Goal: Task Accomplishment & Management: Use online tool/utility

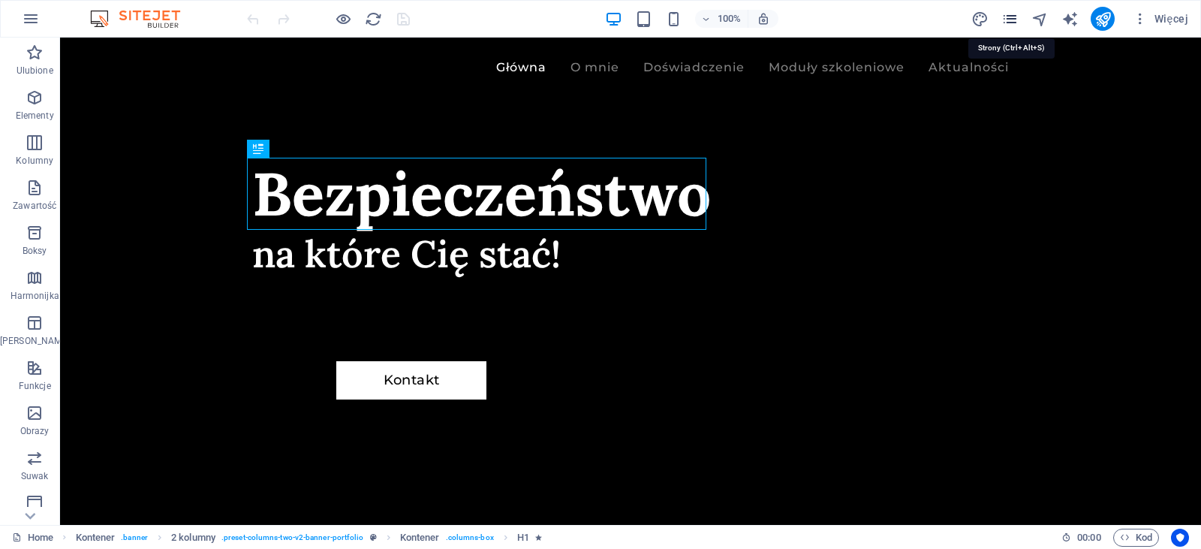
click at [1015, 17] on icon "pages" at bounding box center [1009, 19] width 17 height 17
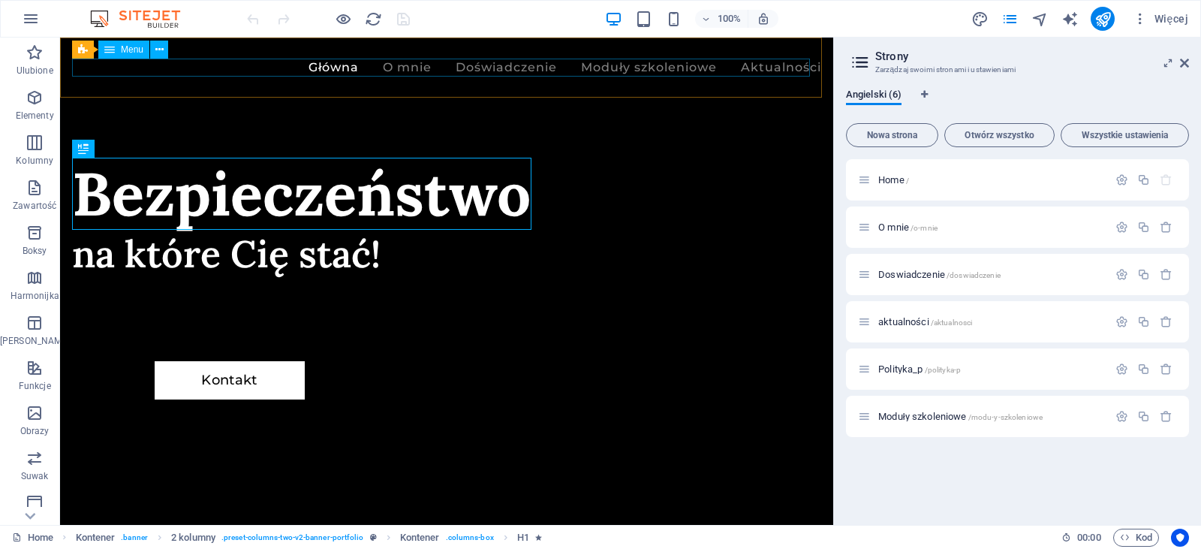
click at [685, 67] on nav "Główna O mnie Doświadczenie Moduły szkoleniowe Aktualności" at bounding box center [446, 68] width 749 height 18
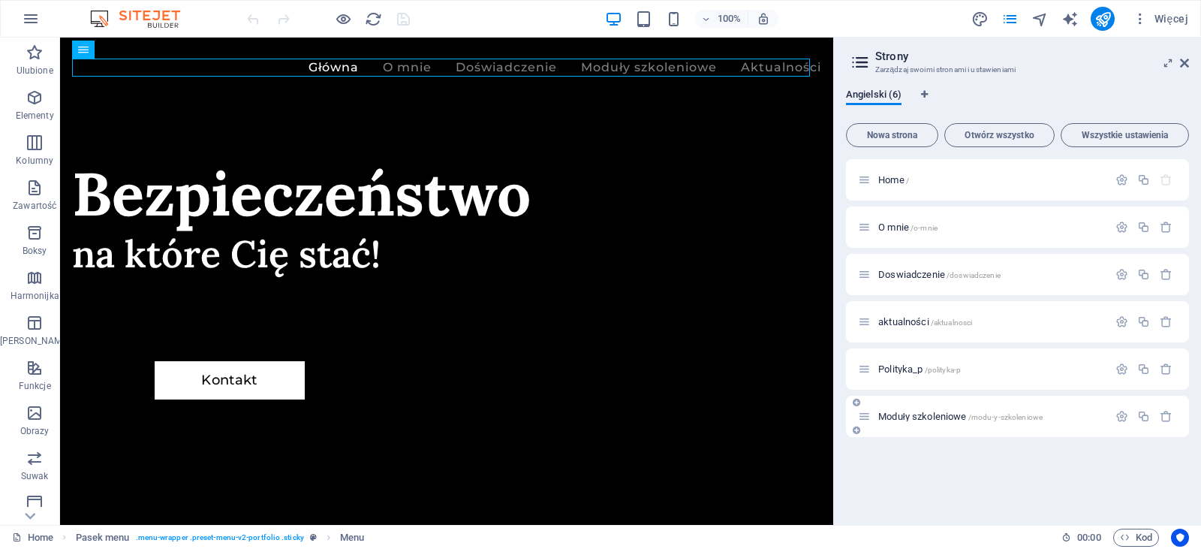
click at [923, 413] on span "Moduły szkoleniowe /modu-y-szkoleniowe" at bounding box center [960, 416] width 164 height 11
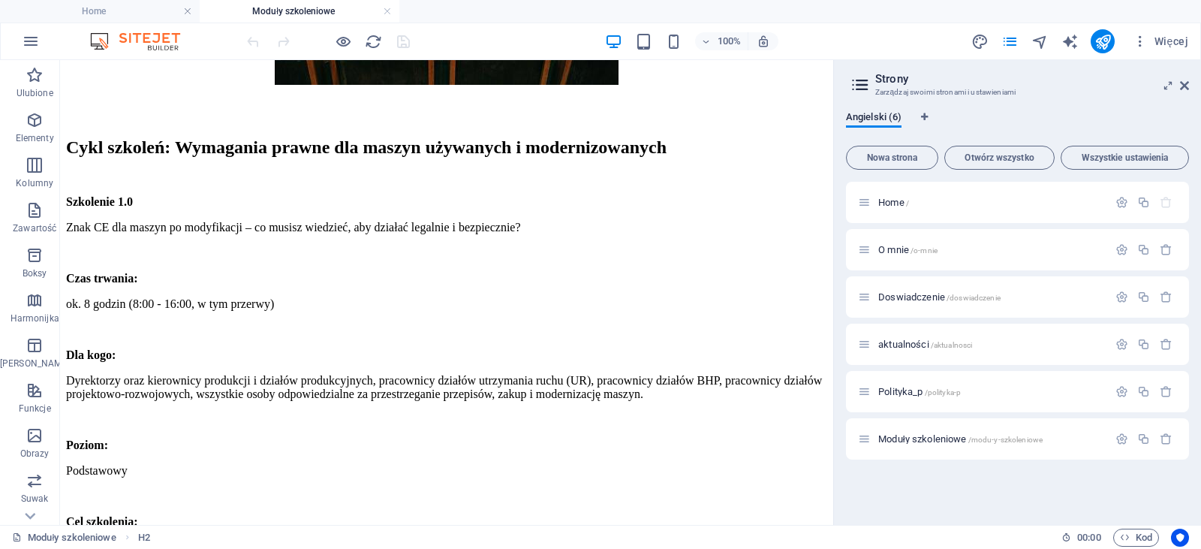
scroll to position [411, 0]
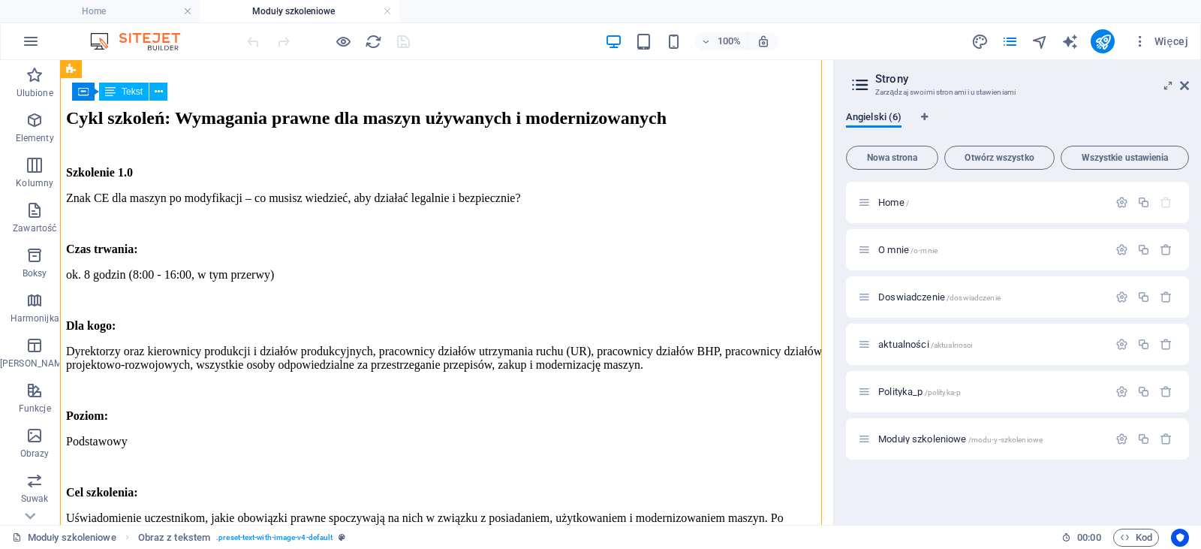
drag, startPoint x: 805, startPoint y: 272, endPoint x: 789, endPoint y: 336, distance: 65.7
click at [789, 336] on div "Cykl szkoleń: Wymagania prawne dla maszyn używanych i modernizowanych Szkolenie…" at bounding box center [446, 330] width 761 height 444
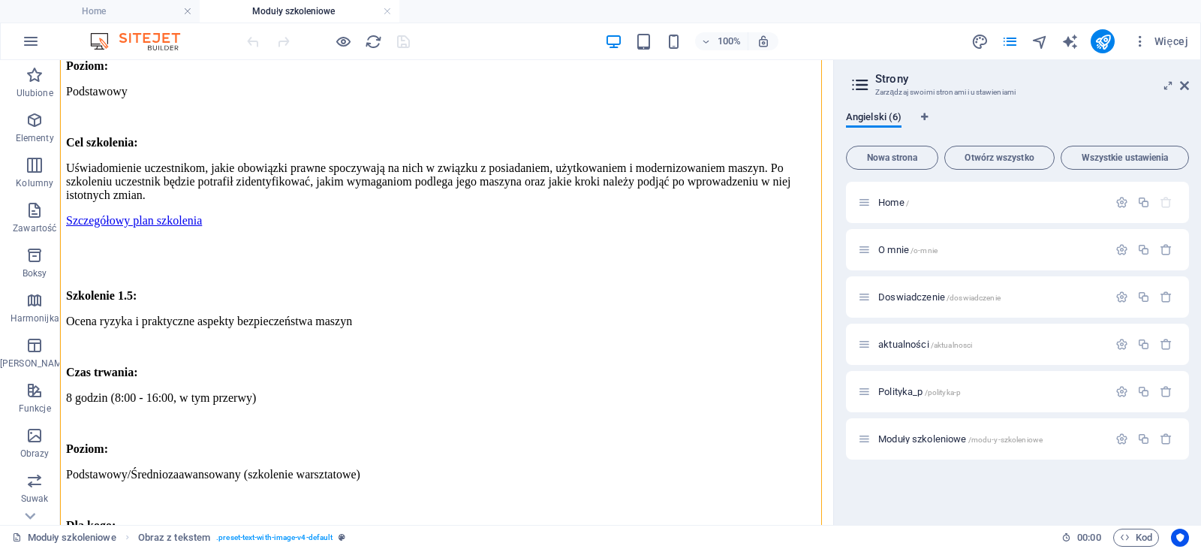
scroll to position [756, 0]
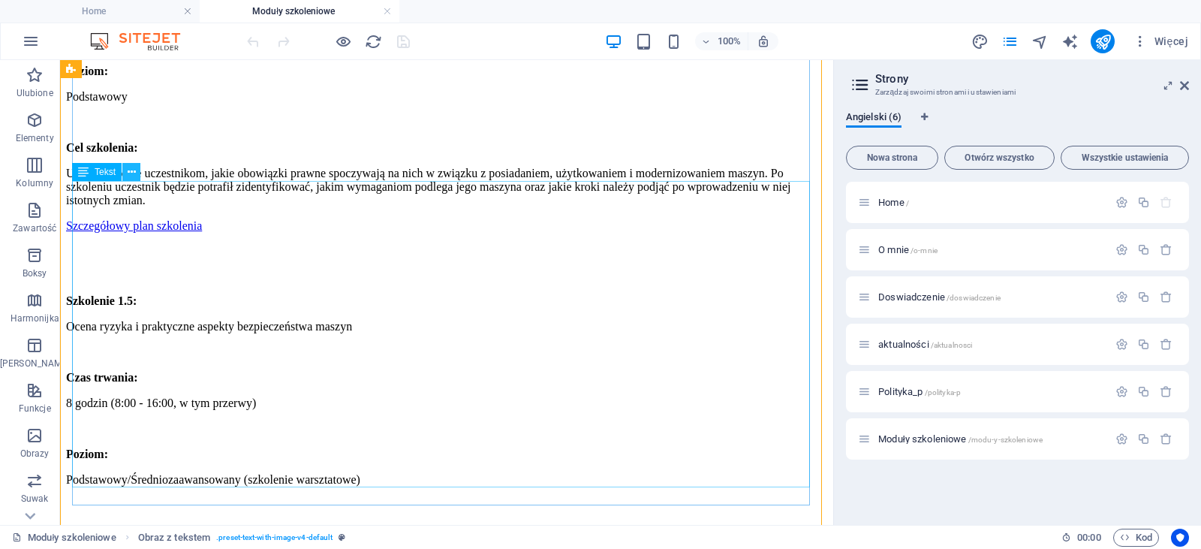
click at [131, 178] on icon at bounding box center [132, 172] width 8 height 16
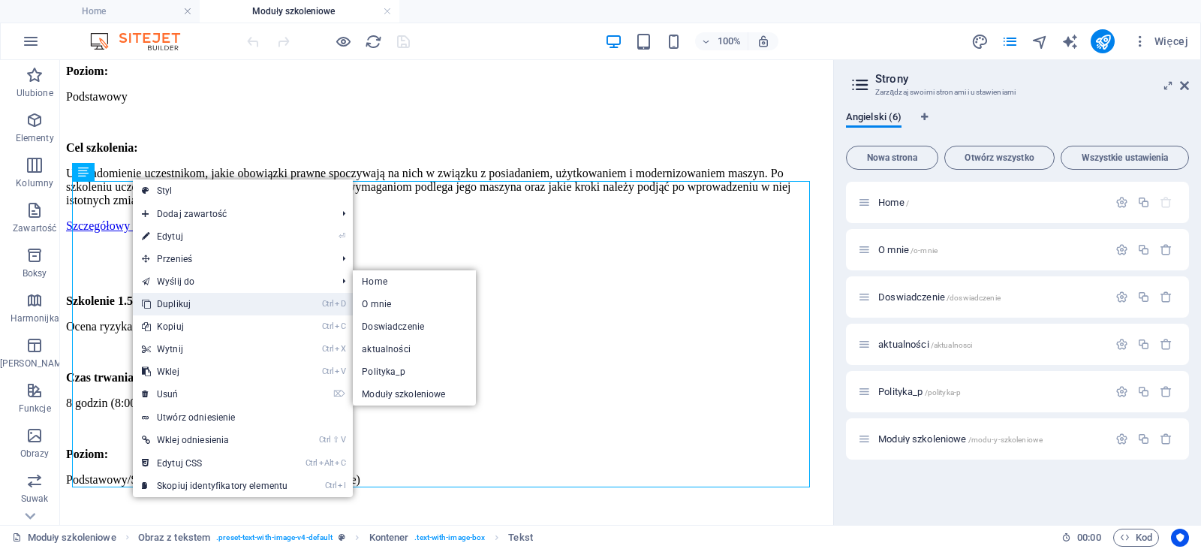
click at [191, 305] on link "Ctrl D Duplikuj" at bounding box center [215, 304] width 164 height 23
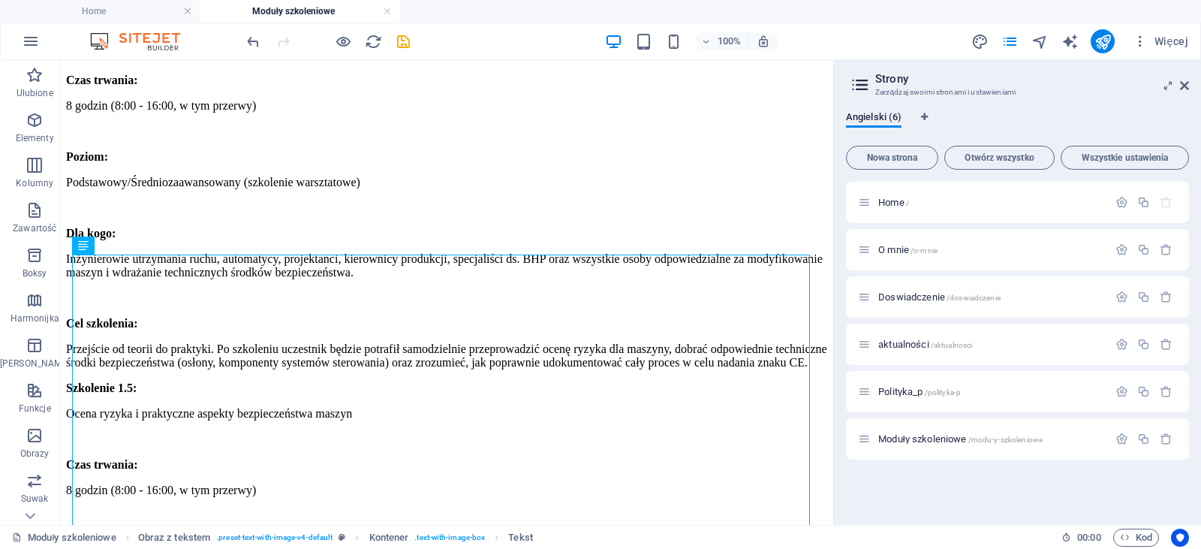
scroll to position [1064, 0]
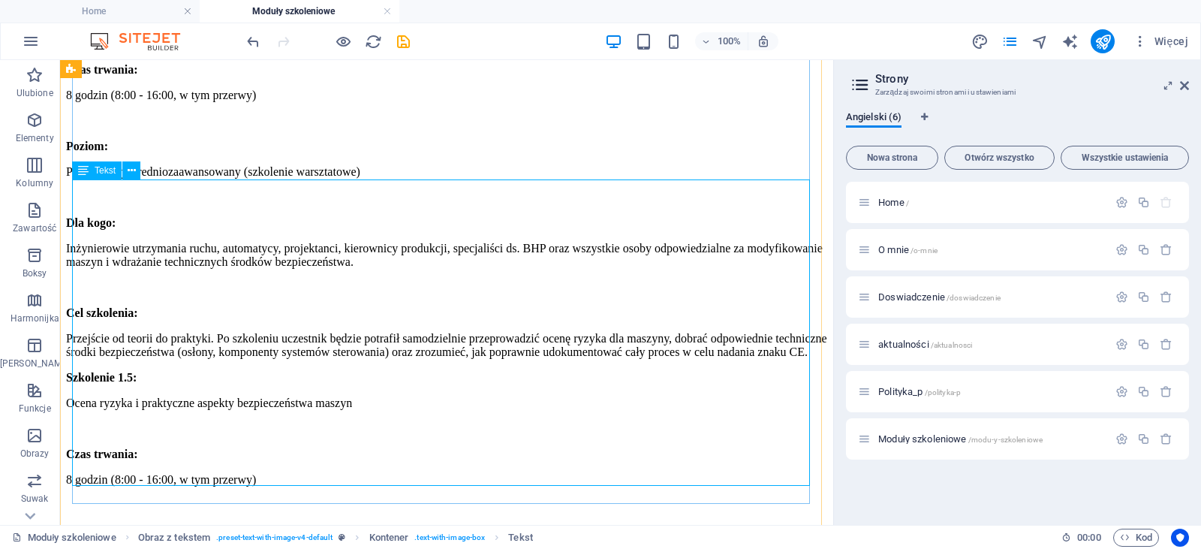
click at [504, 371] on div "Szkolenie 1.5: Ocena ryzyka i praktyczne aspekty bezpieczeństwa maszyn Czas trw…" at bounding box center [446, 557] width 761 height 372
click at [130, 170] on icon at bounding box center [132, 171] width 8 height 16
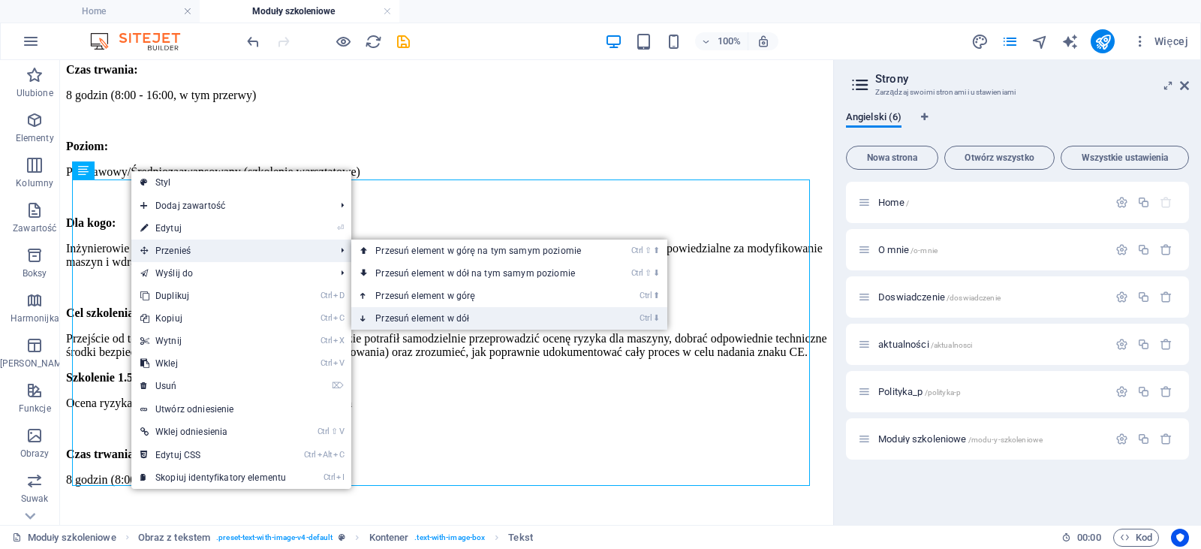
click at [418, 310] on link "Ctrl ⬇ Przesuń element w dół" at bounding box center [481, 318] width 260 height 23
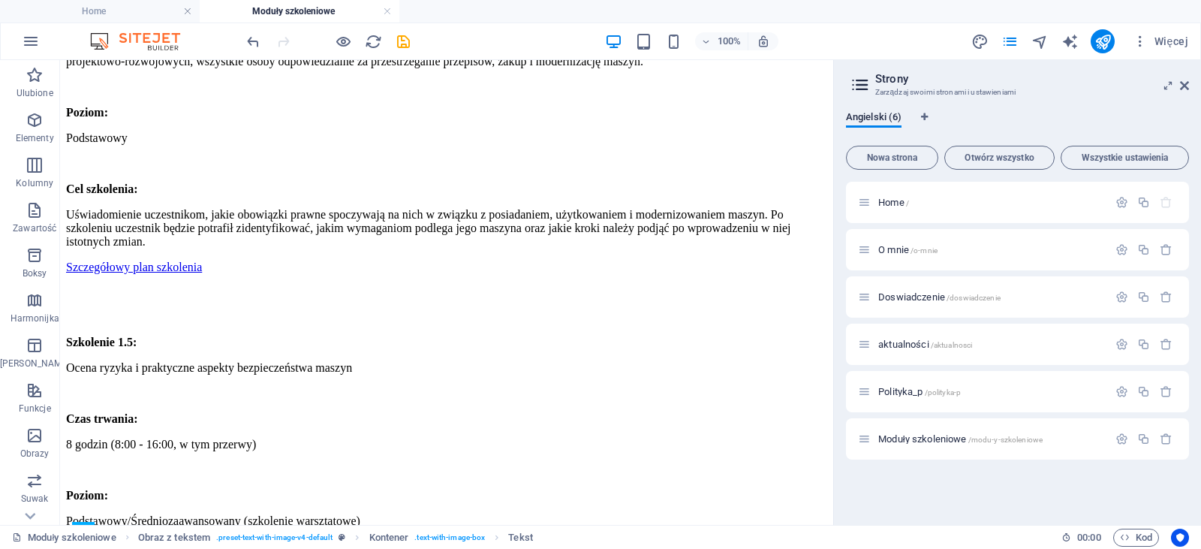
scroll to position [712, 0]
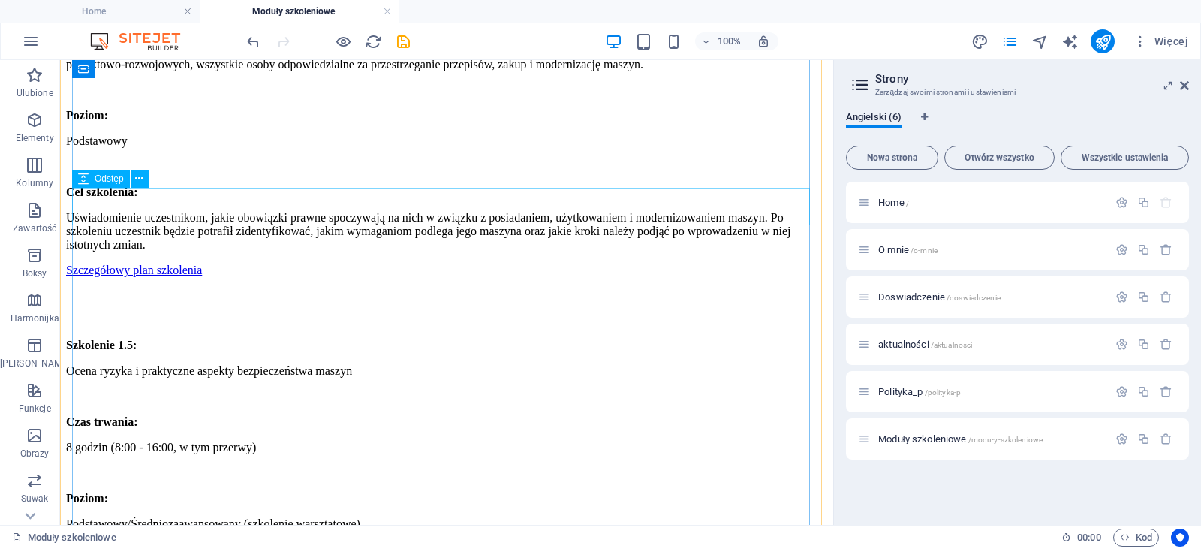
click at [174, 289] on div at bounding box center [446, 308] width 761 height 38
click at [141, 176] on icon at bounding box center [139, 179] width 8 height 16
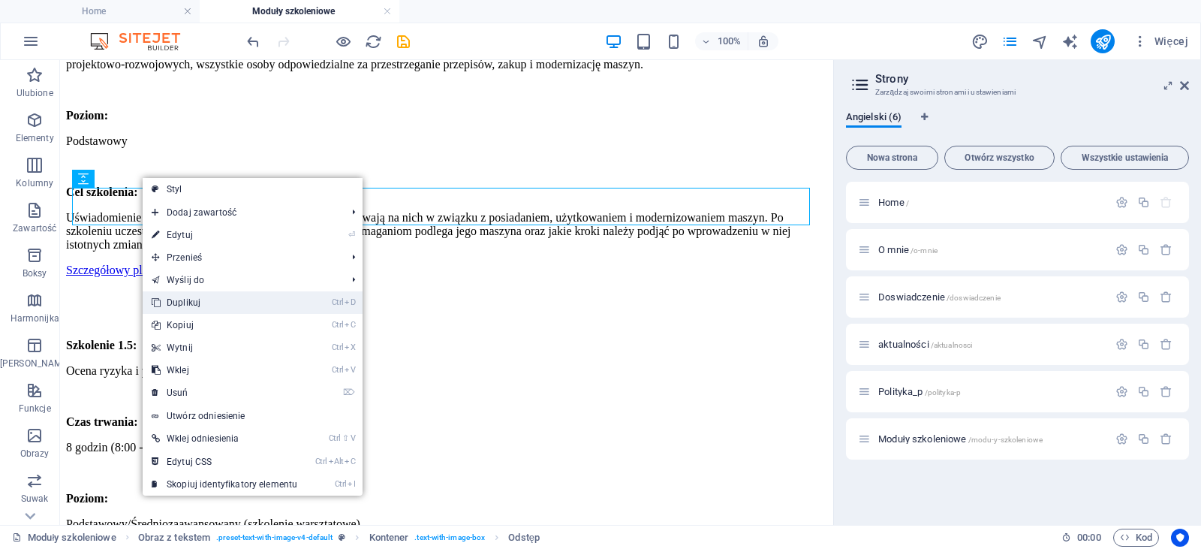
click at [205, 309] on link "Ctrl D Duplikuj" at bounding box center [225, 302] width 164 height 23
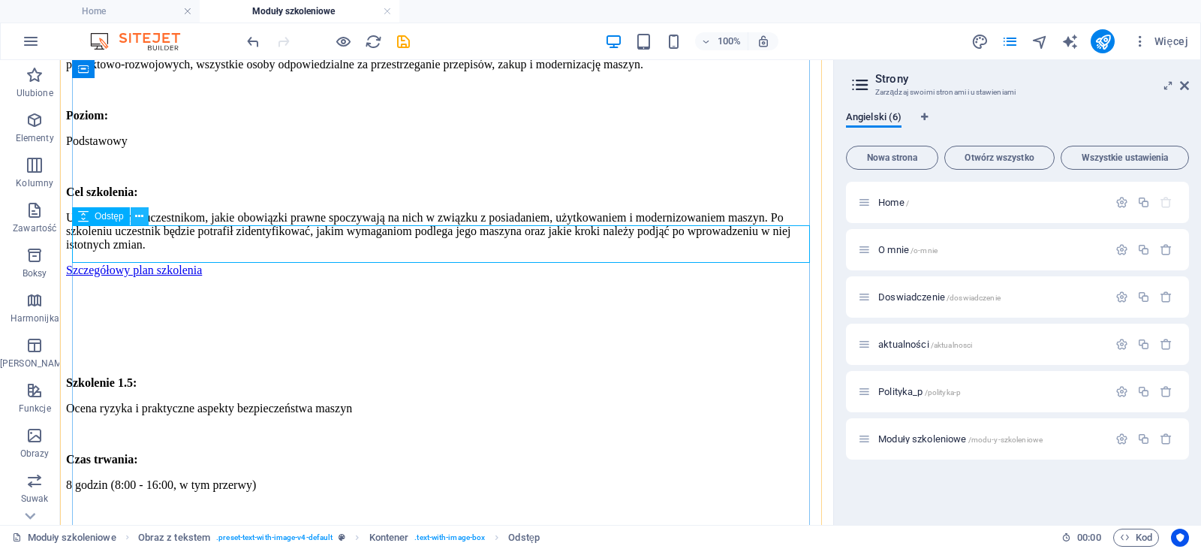
click at [140, 220] on icon at bounding box center [139, 217] width 8 height 16
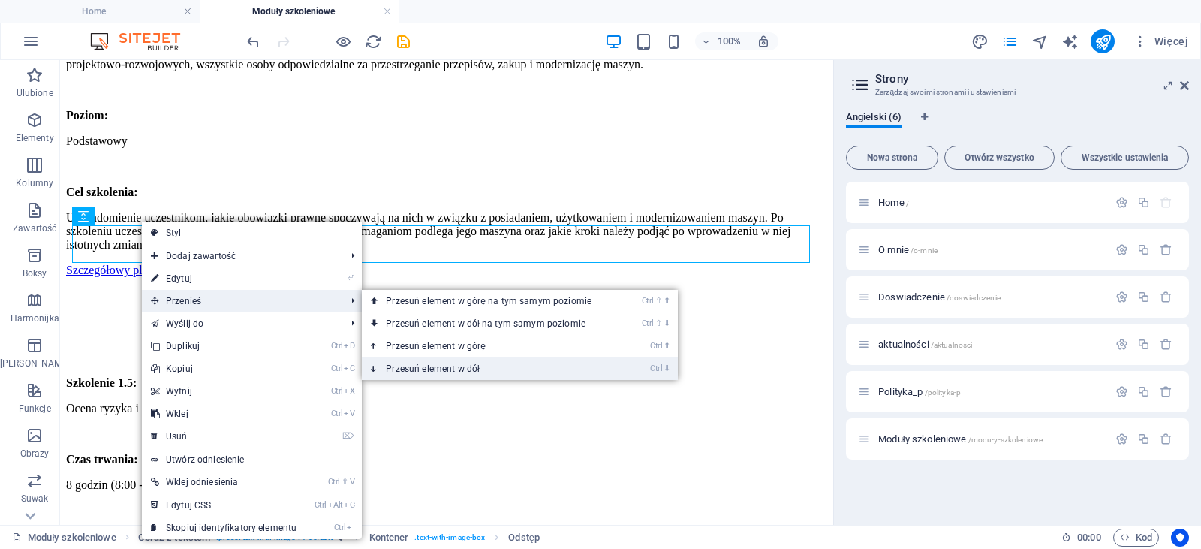
click at [438, 369] on link "Ctrl ⬇ Przesuń element w dół" at bounding box center [492, 368] width 260 height 23
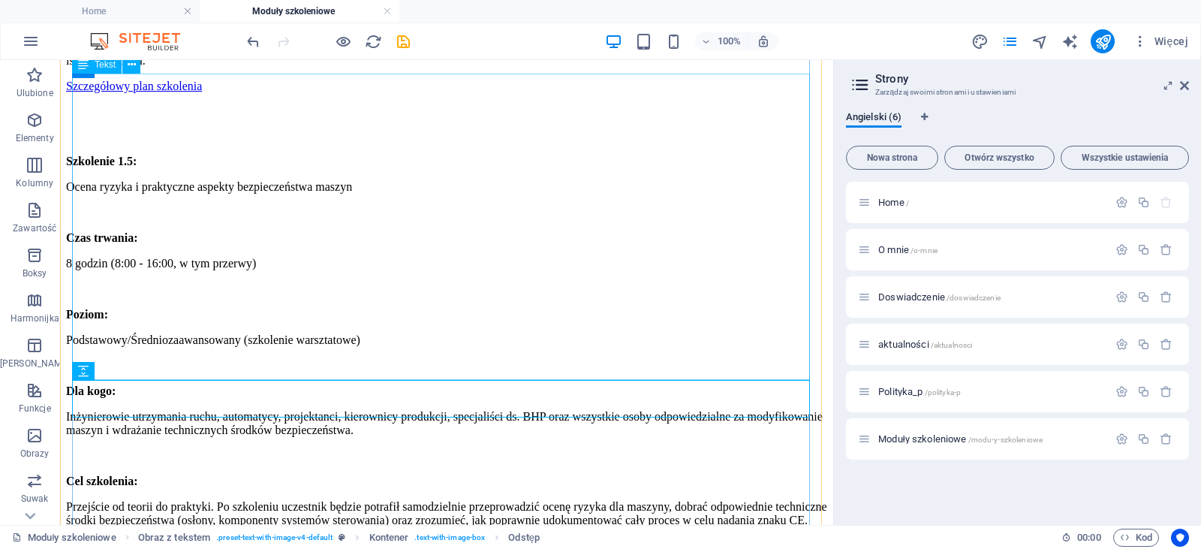
scroll to position [970, 0]
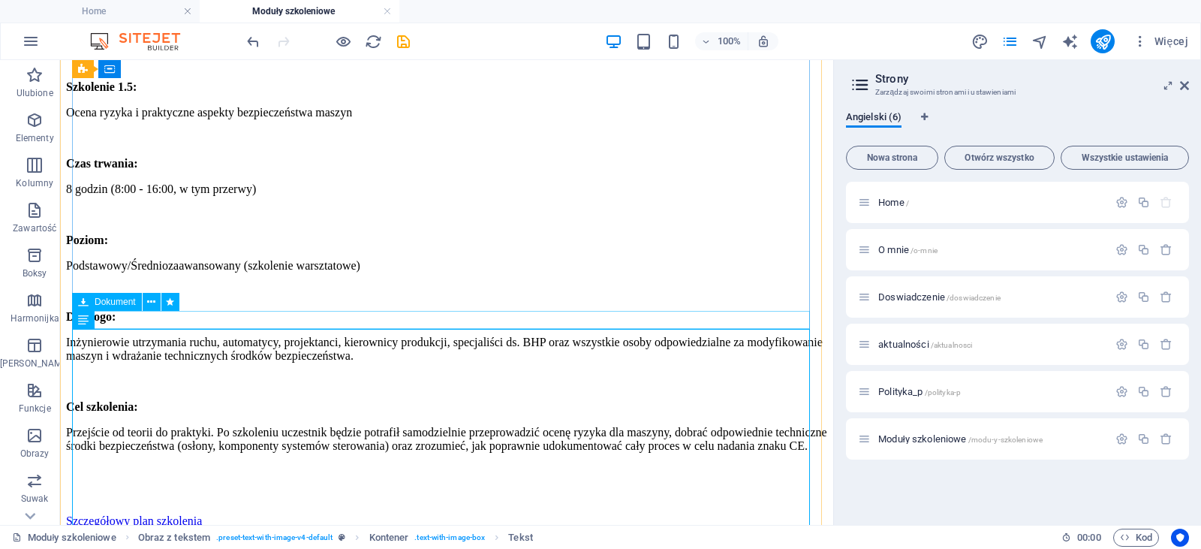
click at [349, 514] on div "Szczegółowy plan szkolenia 211.68 KB" at bounding box center [446, 521] width 761 height 14
click at [157, 305] on button at bounding box center [152, 302] width 18 height 18
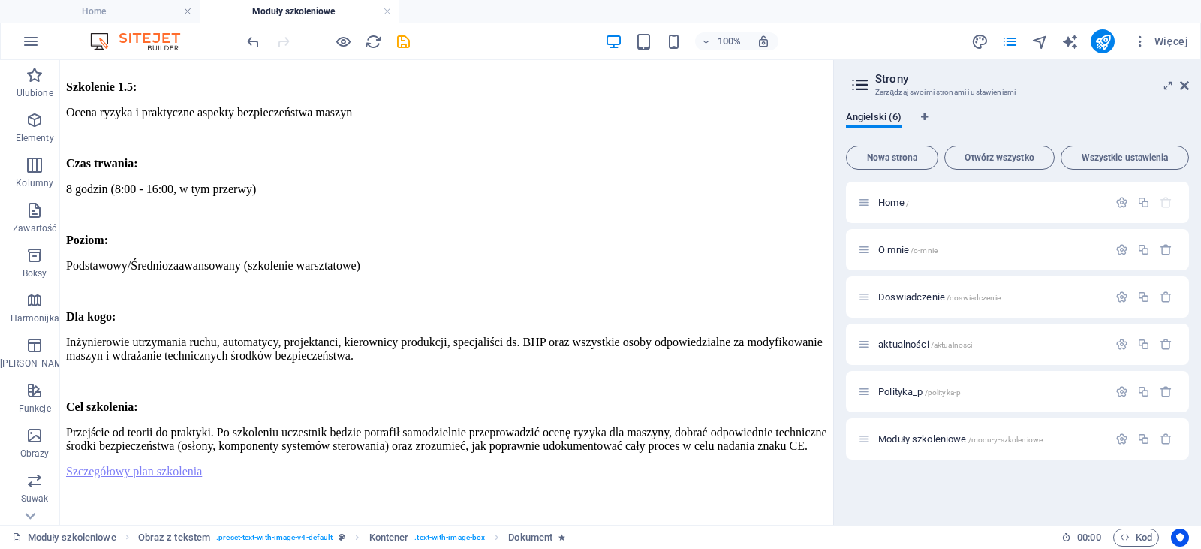
drag, startPoint x: 438, startPoint y: 315, endPoint x: 436, endPoint y: 286, distance: 29.4
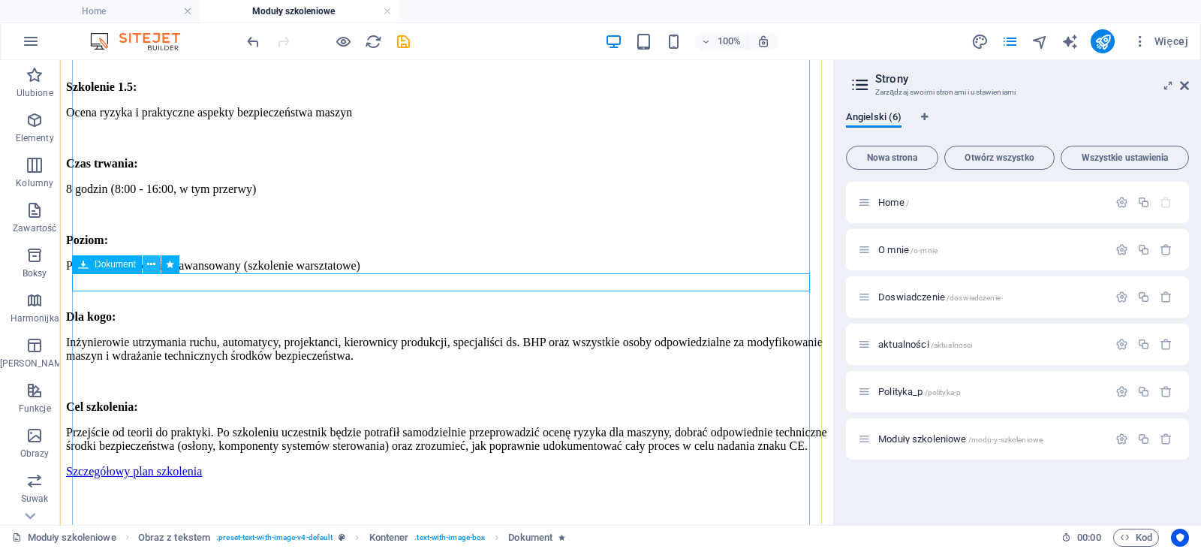
click at [155, 266] on icon at bounding box center [151, 265] width 8 height 16
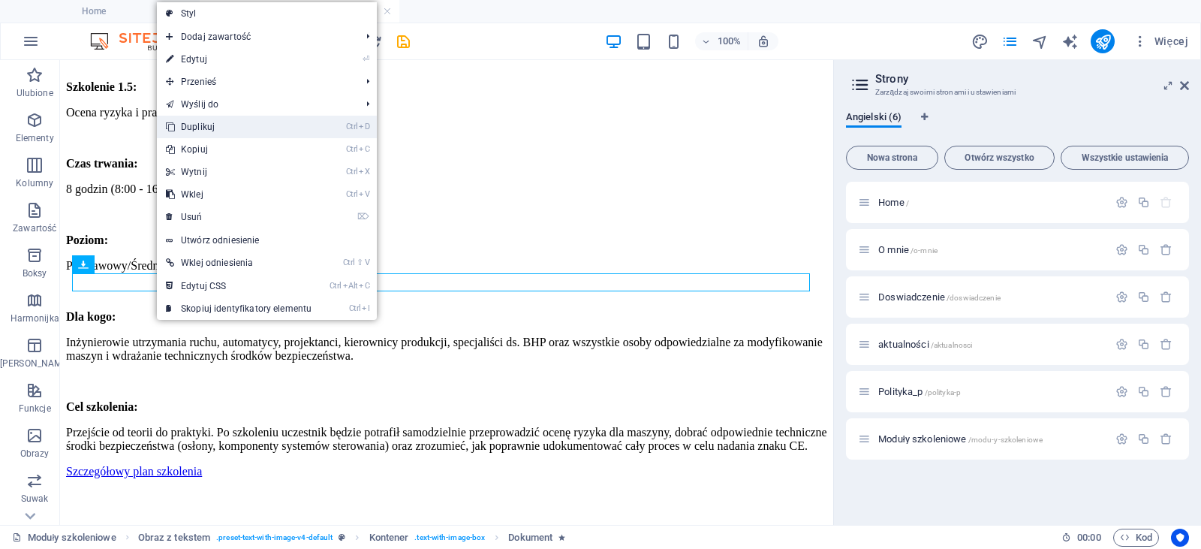
click at [267, 134] on link "Ctrl D Duplikuj" at bounding box center [239, 127] width 164 height 23
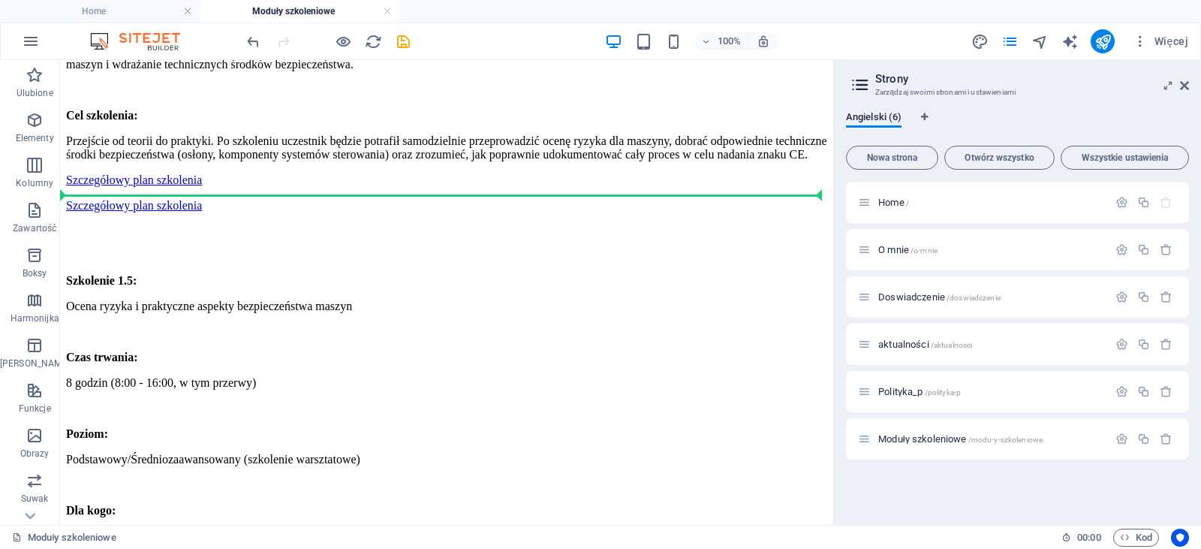
scroll to position [1236, 0]
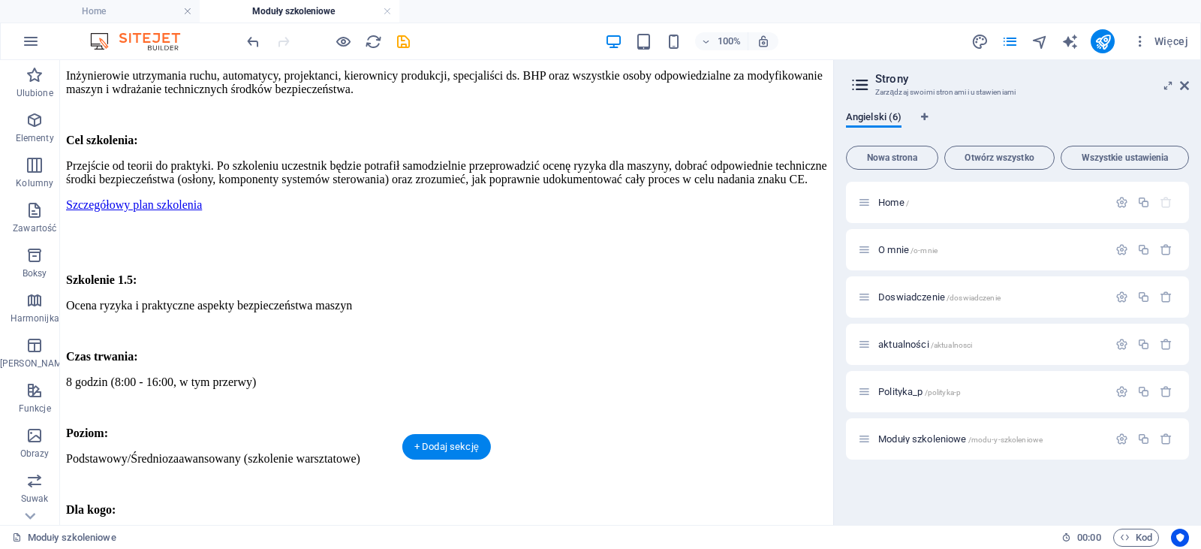
drag, startPoint x: 206, startPoint y: 159, endPoint x: 206, endPoint y: 357, distance: 197.4
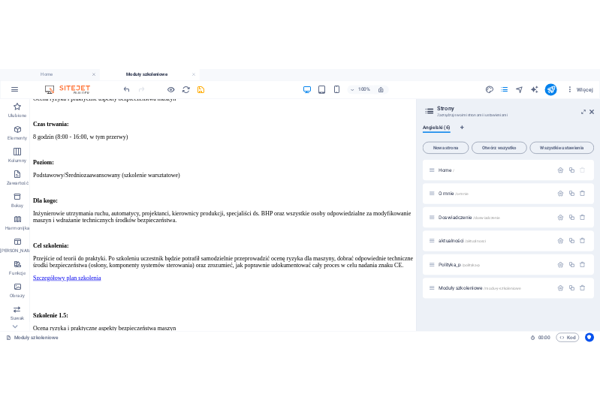
scroll to position [994, 0]
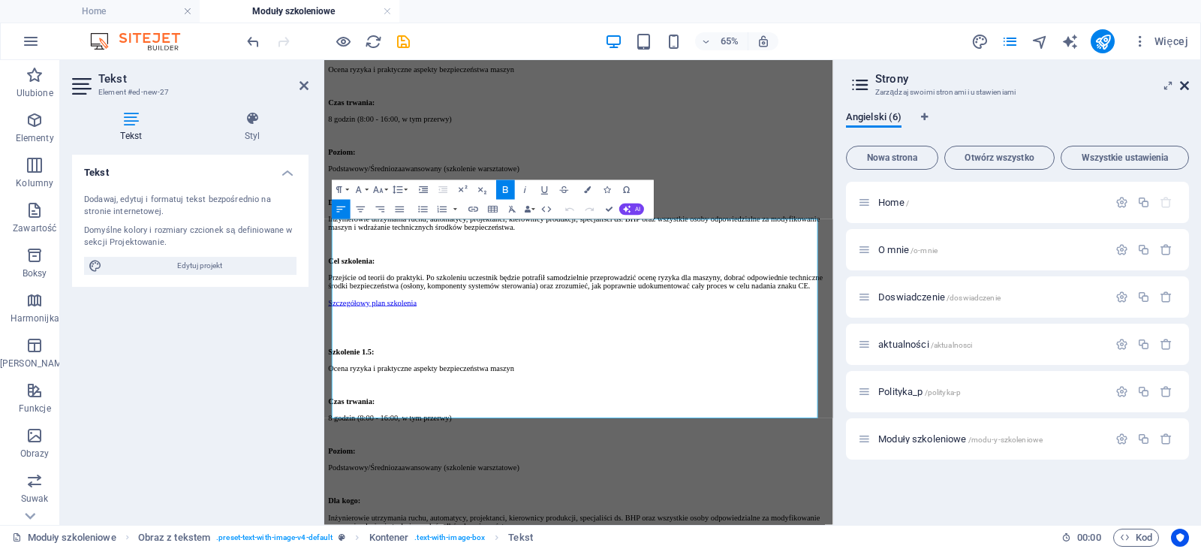
click at [1186, 86] on icon at bounding box center [1184, 86] width 9 height 12
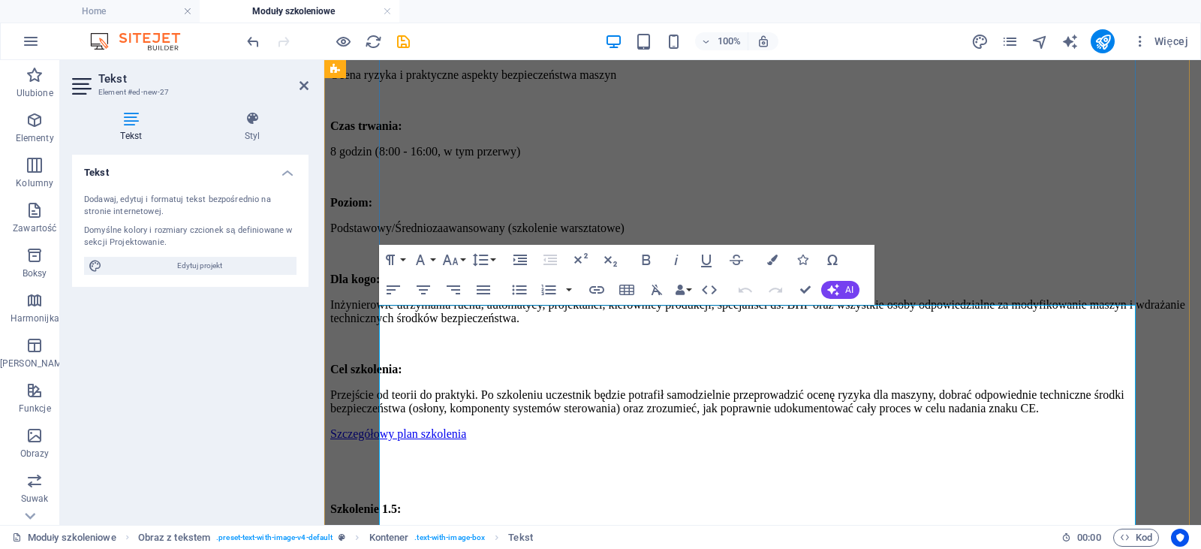
click at [401, 502] on strong "Szkolenie 1.5:" at bounding box center [365, 508] width 71 height 13
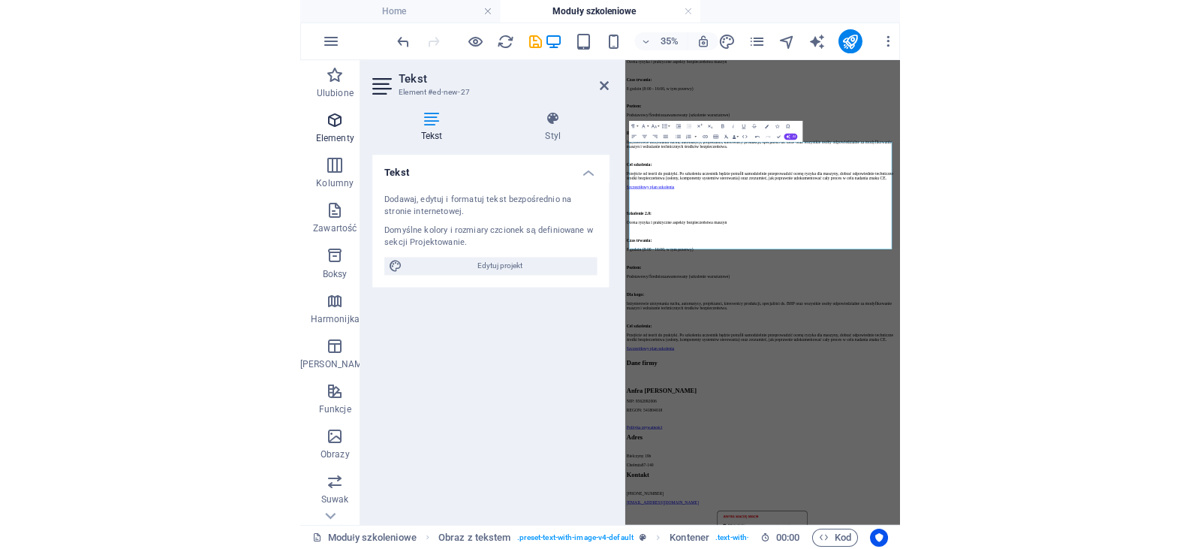
scroll to position [723, 0]
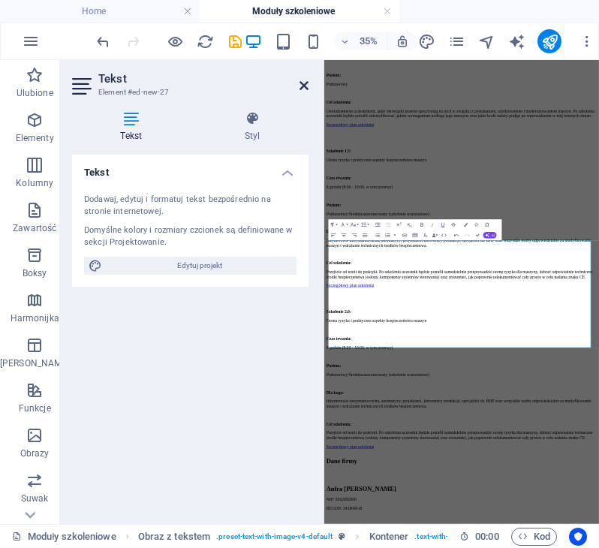
click at [301, 87] on icon at bounding box center [304, 86] width 9 height 12
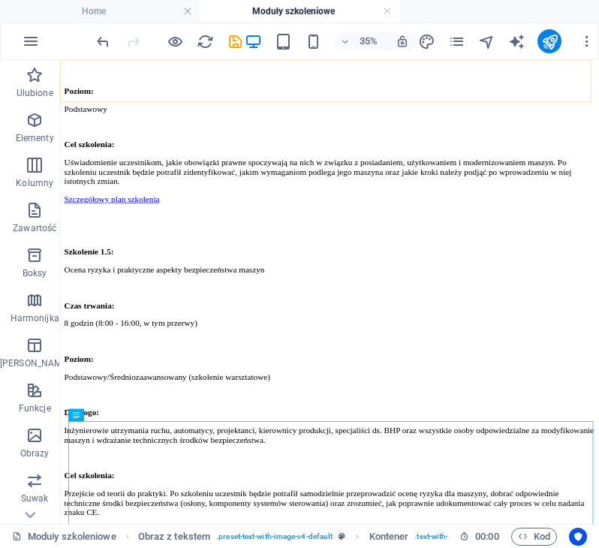
drag, startPoint x: 361, startPoint y: 147, endPoint x: 404, endPoint y: 98, distance: 64.9
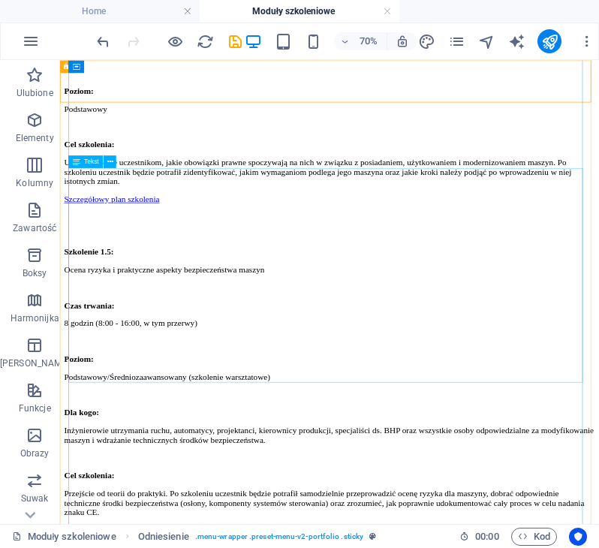
click at [442, 327] on div "Szkolenie 1.5: Ocena ryzyka i praktyczne aspekty bezpieczeństwa maszyn Czas trw…" at bounding box center [445, 520] width 758 height 386
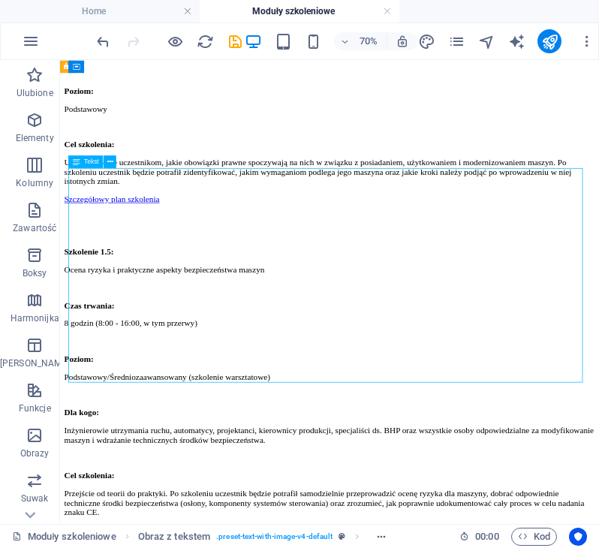
click at [442, 327] on div "Szkolenie 1.5: Ocena ryzyka i praktyczne aspekty bezpieczeństwa maszyn Czas trw…" at bounding box center [445, 520] width 758 height 386
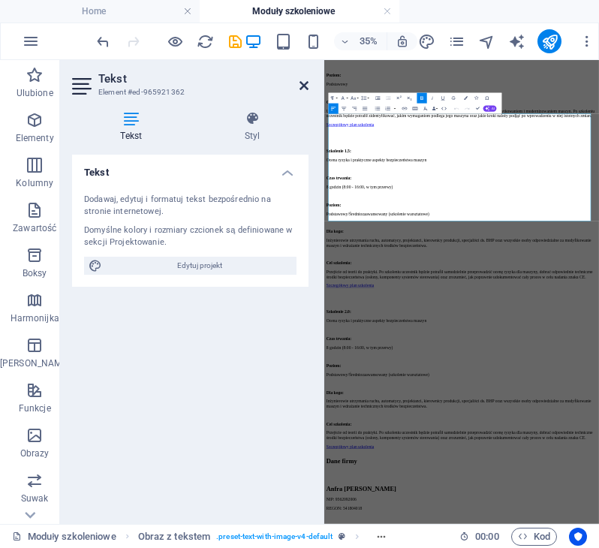
click at [302, 86] on icon at bounding box center [304, 86] width 9 height 12
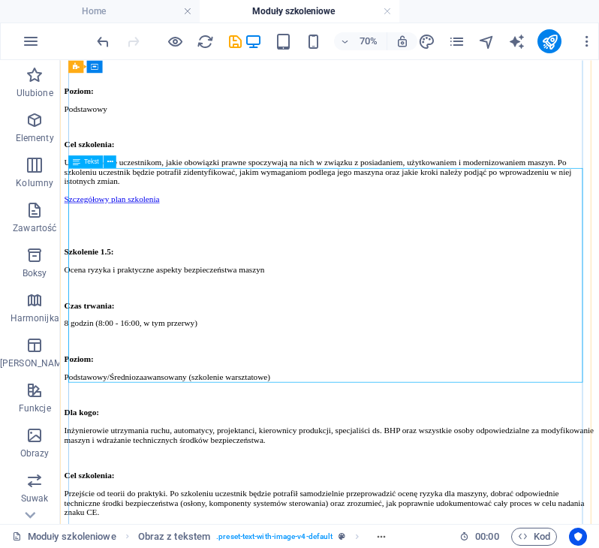
click at [408, 327] on div "Szkolenie 1.5: Ocena ryzyka i praktyczne aspekty bezpieczeństwa maszyn Czas trw…" at bounding box center [445, 520] width 758 height 386
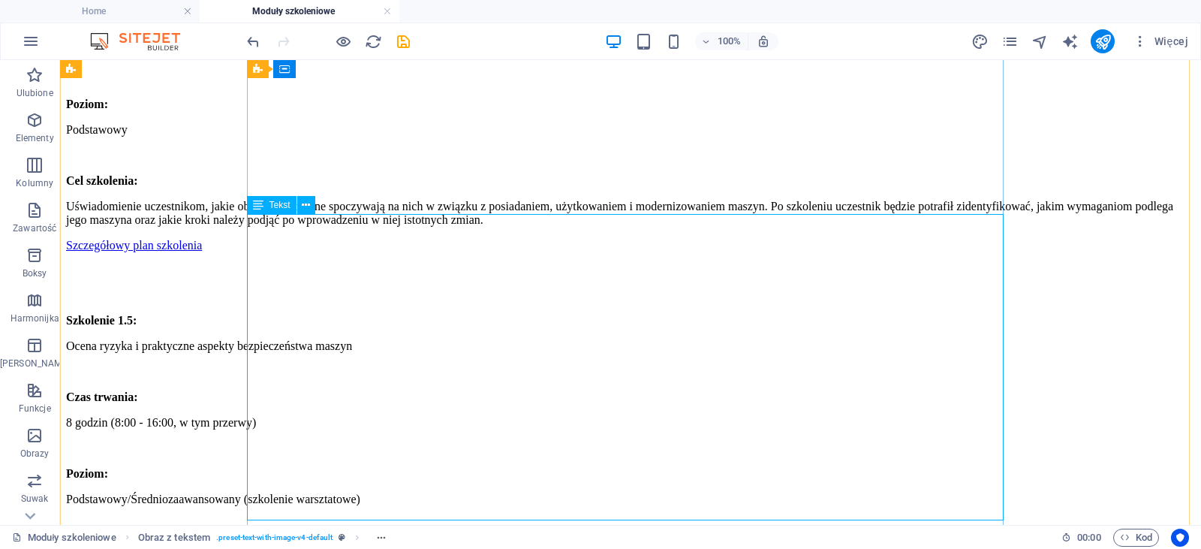
click at [453, 314] on div "Szkolenie 1.5: Ocena ryzyka i praktyczne aspekty bezpieczeństwa maszyn Czas trw…" at bounding box center [630, 493] width 1129 height 359
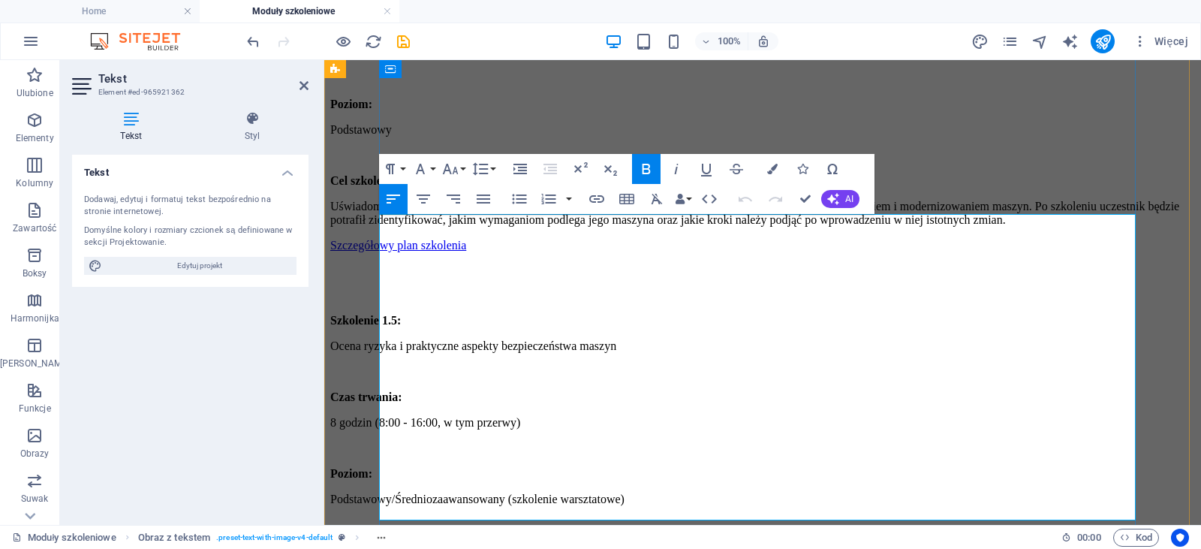
drag, startPoint x: 749, startPoint y: 245, endPoint x: 518, endPoint y: 230, distance: 231.7
click at [518, 314] on div "Szkolenie 1.5: Ocena ryzyka i praktyczne aspekty bezpieczeństwa maszyn Czas trw…" at bounding box center [762, 500] width 865 height 372
click at [775, 543] on p "Dla kogo:" at bounding box center [762, 550] width 865 height 14
drag, startPoint x: 737, startPoint y: 349, endPoint x: 608, endPoint y: 346, distance: 129.2
click at [608, 492] on p "Podstawowy/Średniozaawansowany (szkolenie warsztatowe)" at bounding box center [762, 499] width 865 height 14
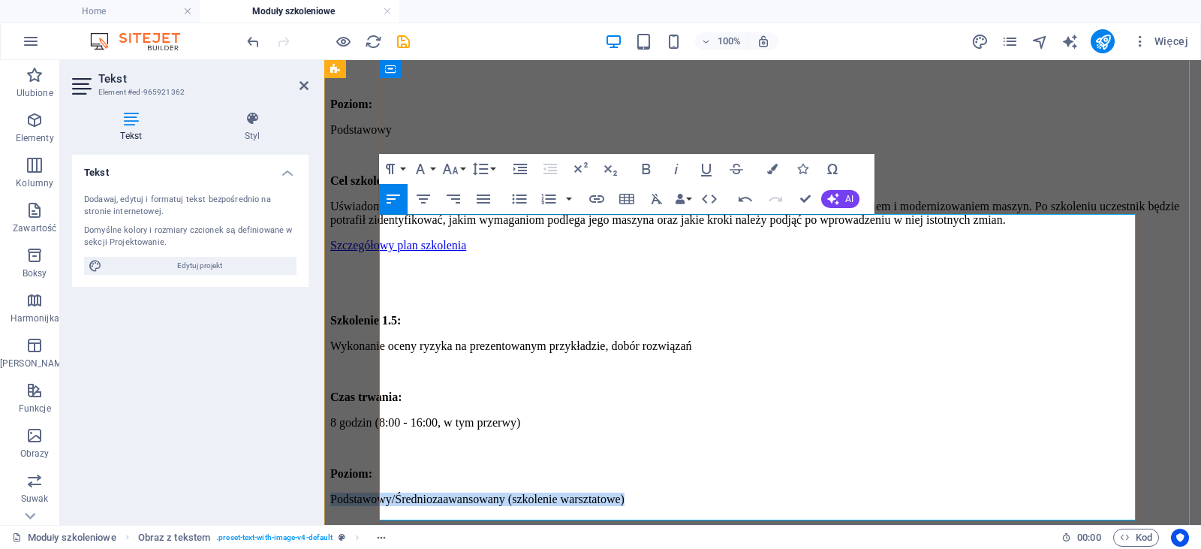
drag, startPoint x: 757, startPoint y: 348, endPoint x: 436, endPoint y: 339, distance: 320.7
click at [436, 339] on div "Szkolenie 1.5: Wykonanie oceny ryzyka na prezentowanym przykładzie, dobór rozwi…" at bounding box center [762, 500] width 865 height 372
click at [865, 492] on p "Średniozaawansowany / Zaawansowany (szkolenie warsztatowe)" at bounding box center [762, 499] width 865 height 14
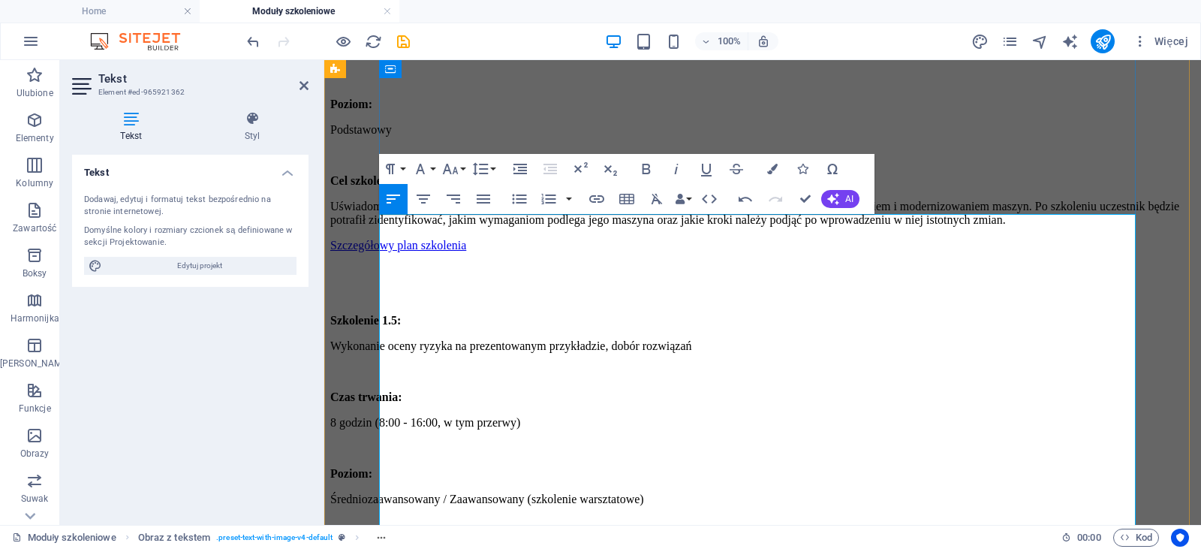
click at [519, 543] on p "Wymagania wstępne: Ukończenie szkolenia 1.5: Ocena ryzyka i praktyczne aspekty …" at bounding box center [762, 550] width 865 height 14
click at [243, 373] on div "Tekst Dodawaj, edytuj i formatuj tekst bezpośrednio na stronie internetowej. Do…" at bounding box center [190, 334] width 236 height 358
drag, startPoint x: 959, startPoint y: 475, endPoint x: 379, endPoint y: 459, distance: 579.8
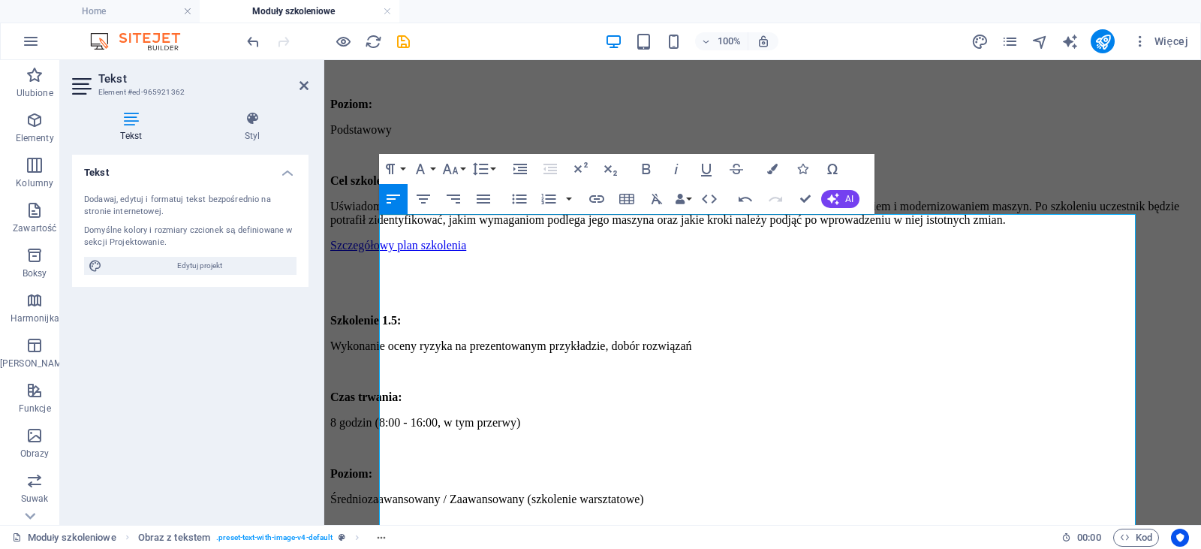
click at [281, 450] on div "Tekst Dodawaj, edytuj i formatuj tekst bezpośrednio na stronie internetowej. Do…" at bounding box center [190, 334] width 236 height 358
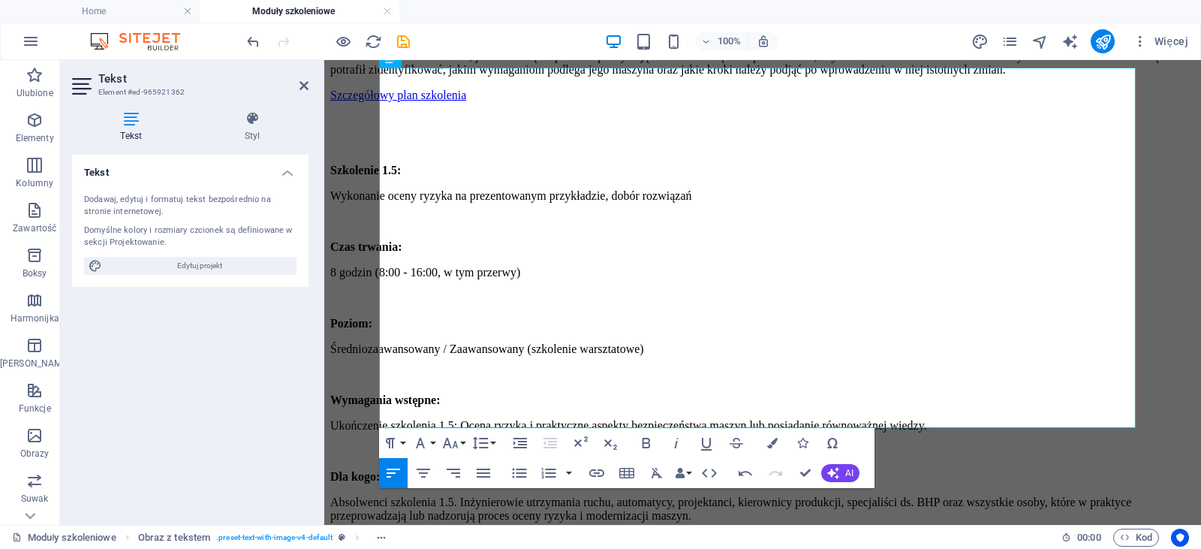
scroll to position [877, 0]
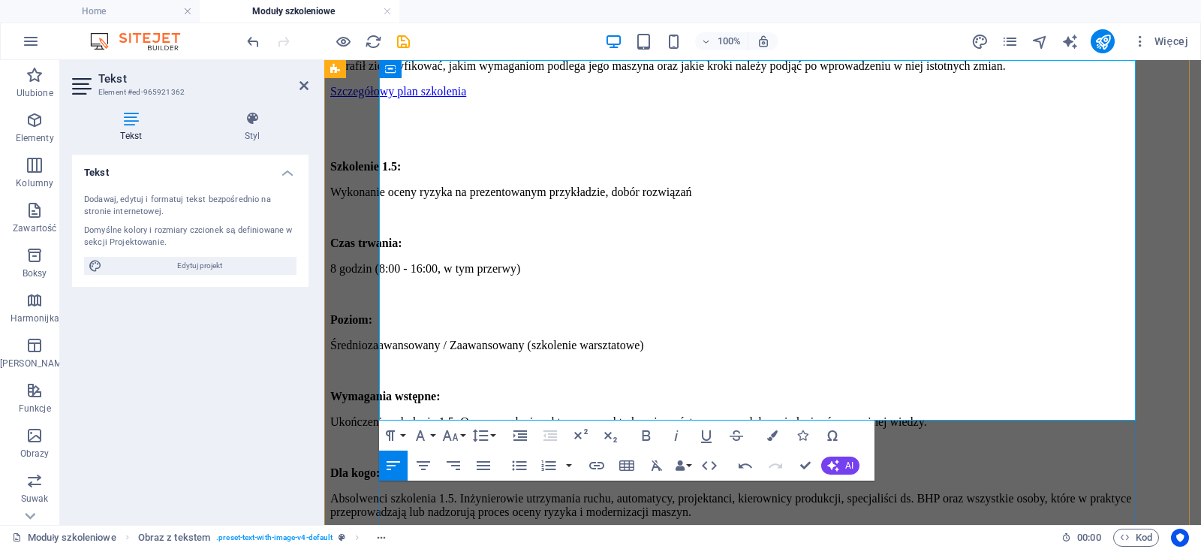
drag, startPoint x: 836, startPoint y: 412, endPoint x: 378, endPoint y: 371, distance: 459.8
click at [378, 371] on div "Cykl szkoleń: Wymagania prawne dla maszyn używanych i modernizowanych Szkolenie…" at bounding box center [762, 368] width 865 height 1451
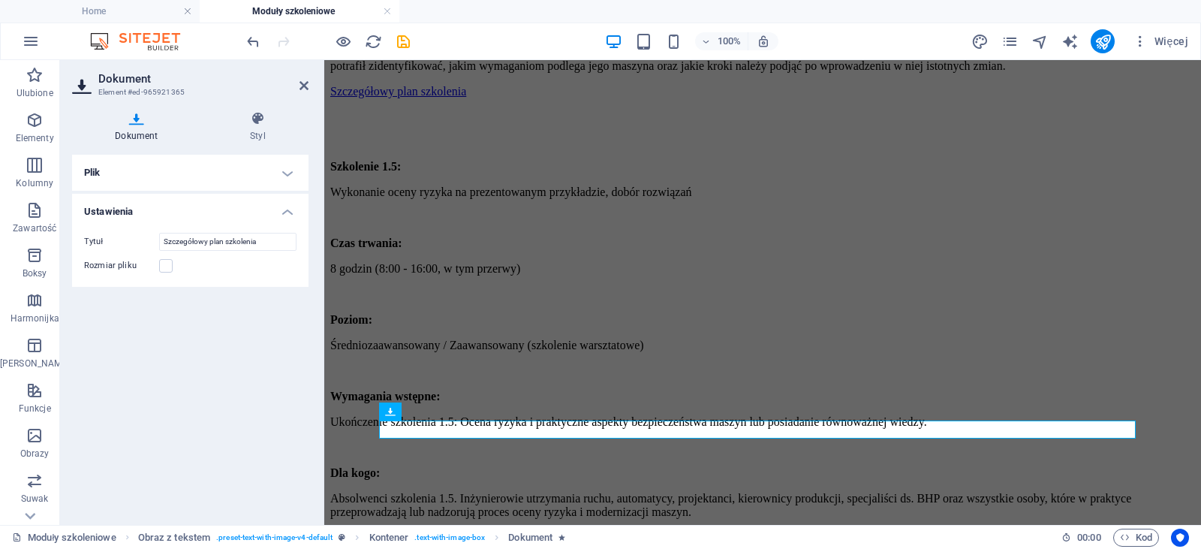
click at [145, 129] on h4 "Dokument" at bounding box center [139, 127] width 135 height 32
click at [100, 167] on h4 "Plik" at bounding box center [190, 173] width 236 height 36
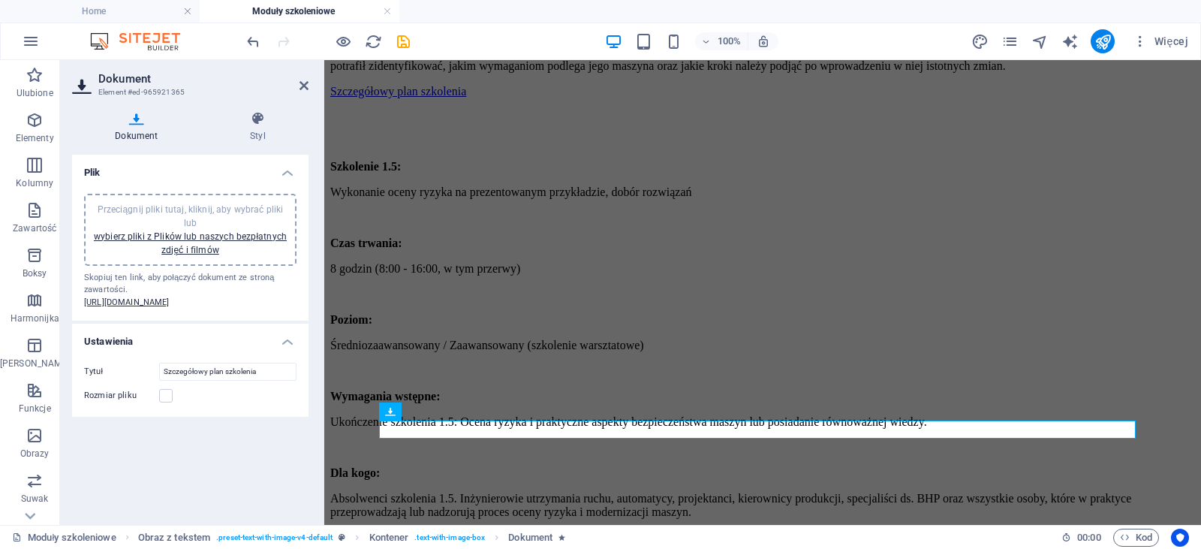
click at [144, 203] on div "Przeciągnij pliki tutaj, kliknij, aby wybrać pliki lub wybierz pliki z Plików l…" at bounding box center [190, 230] width 194 height 54
click at [258, 47] on icon "undo" at bounding box center [253, 41] width 17 height 17
click at [254, 36] on icon "undo" at bounding box center [253, 41] width 17 height 17
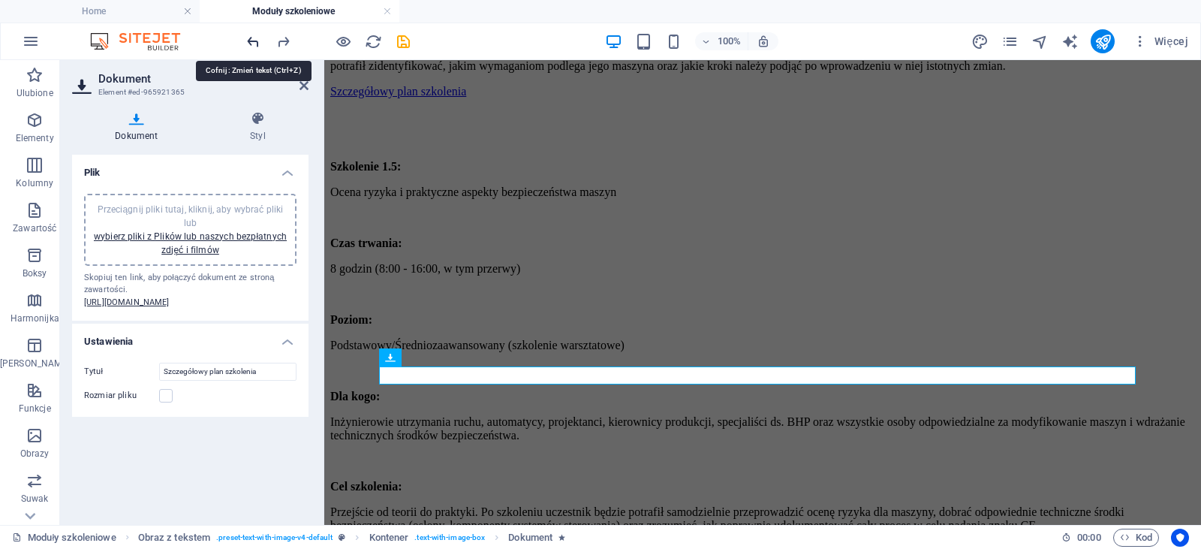
click at [254, 36] on icon "undo" at bounding box center [253, 41] width 17 height 17
click at [279, 39] on icon "redo" at bounding box center [283, 41] width 17 height 17
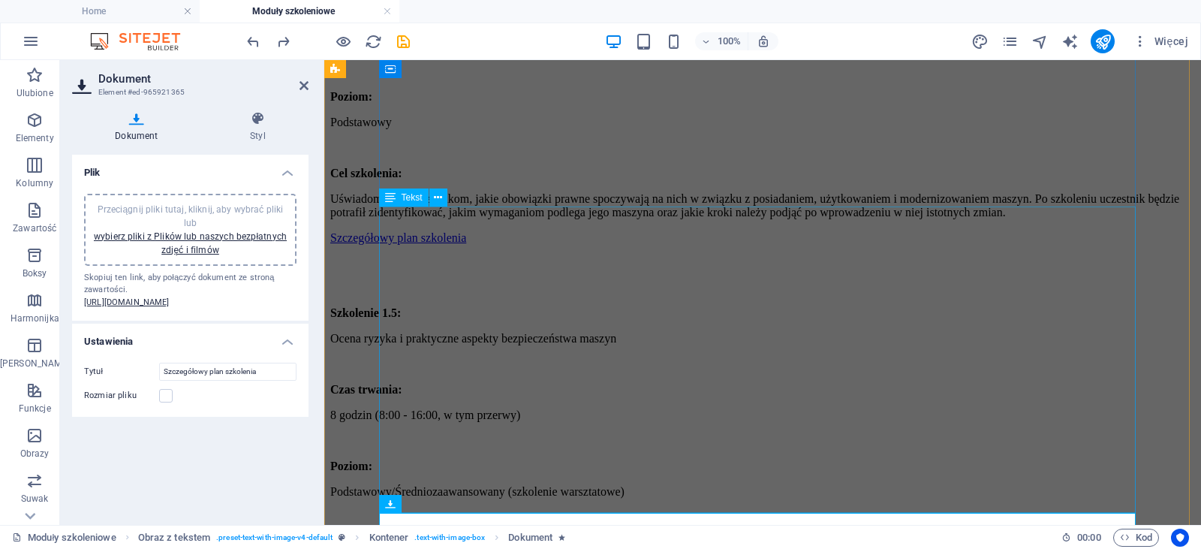
click at [939, 306] on div "Szkolenie 1.5: Ocena ryzyka i praktyczne aspekty bezpieczeństwa maszyn Czas trw…" at bounding box center [762, 492] width 865 height 372
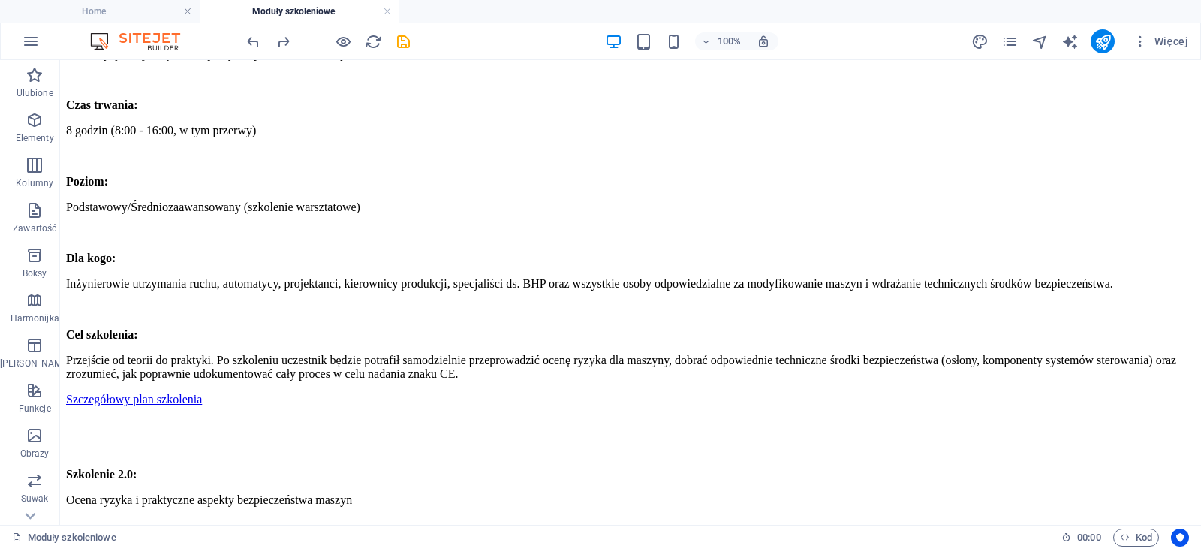
scroll to position [1064, 0]
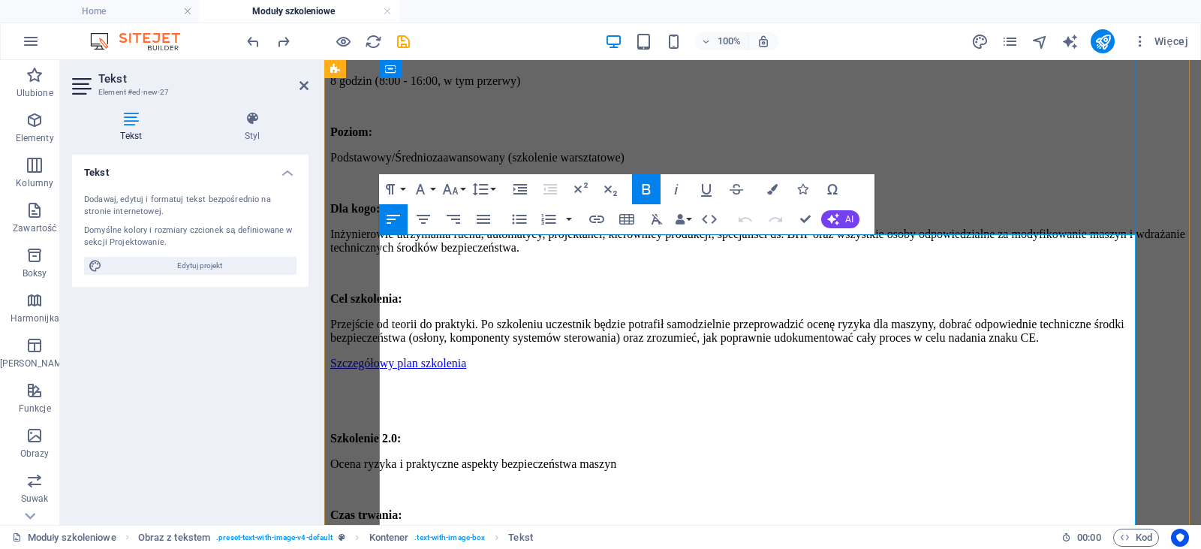
drag, startPoint x: 741, startPoint y: 263, endPoint x: 401, endPoint y: 257, distance: 340.1
drag, startPoint x: 401, startPoint y: 257, endPoint x: 775, endPoint y: 272, distance: 374.1
click at [775, 483] on p at bounding box center [762, 490] width 865 height 14
drag, startPoint x: 733, startPoint y: 256, endPoint x: 383, endPoint y: 255, distance: 349.8
click at [383, 457] on p "Ocena ryzyka i praktyczne aspekty bezpieczeństwa maszyn" at bounding box center [762, 464] width 865 height 14
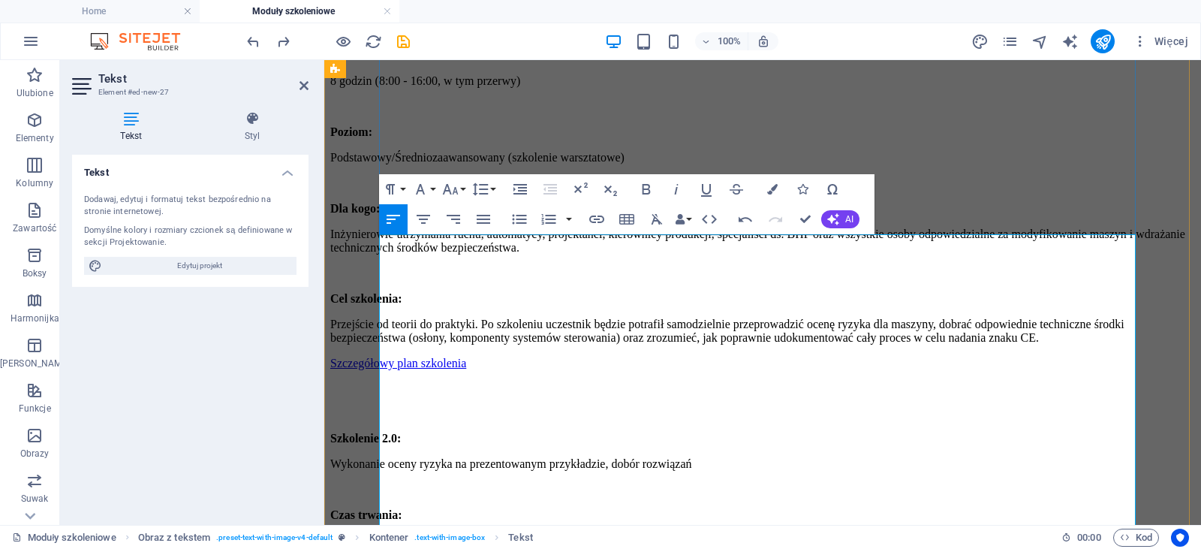
drag, startPoint x: 748, startPoint y: 372, endPoint x: 470, endPoint y: 375, distance: 277.8
drag, startPoint x: 470, startPoint y: 375, endPoint x: 775, endPoint y: 359, distance: 305.2
drag, startPoint x: 775, startPoint y: 359, endPoint x: 759, endPoint y: 366, distance: 17.2
drag, startPoint x: 759, startPoint y: 366, endPoint x: 381, endPoint y: 373, distance: 378.4
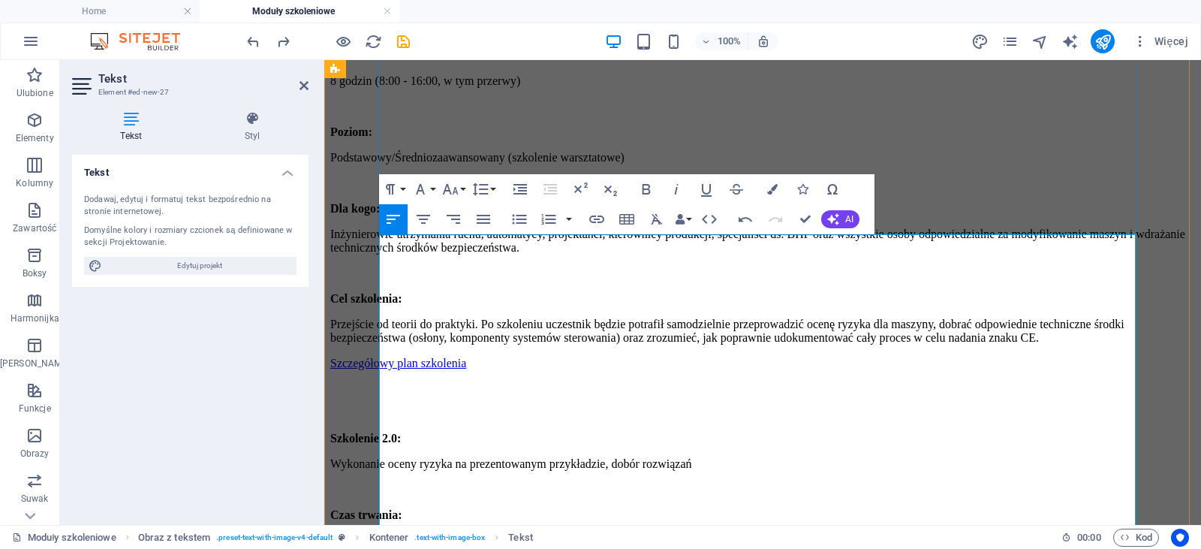
drag, startPoint x: 978, startPoint y: 441, endPoint x: 719, endPoint y: 426, distance: 259.4
drag, startPoint x: 719, startPoint y: 426, endPoint x: 962, endPoint y: 444, distance: 243.9
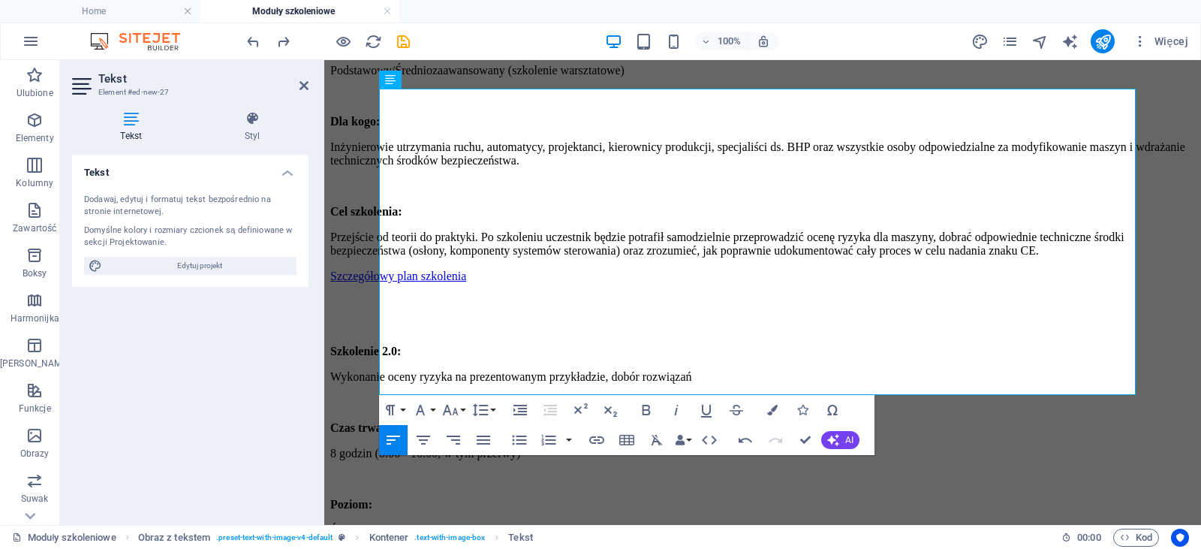
scroll to position [1325, 0]
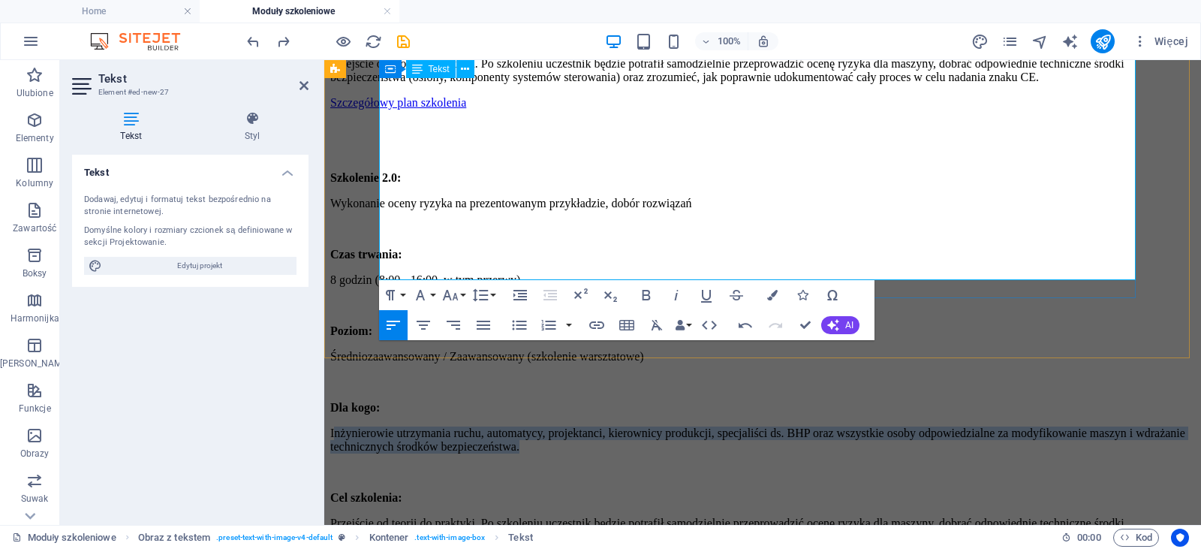
drag, startPoint x: 962, startPoint y: 444, endPoint x: 381, endPoint y: 163, distance: 645.6
click at [381, 426] on p "Inżynierowie utrzymania ruchu, automatycy, projektanci, kierownicy produkcji, s…" at bounding box center [762, 439] width 865 height 27
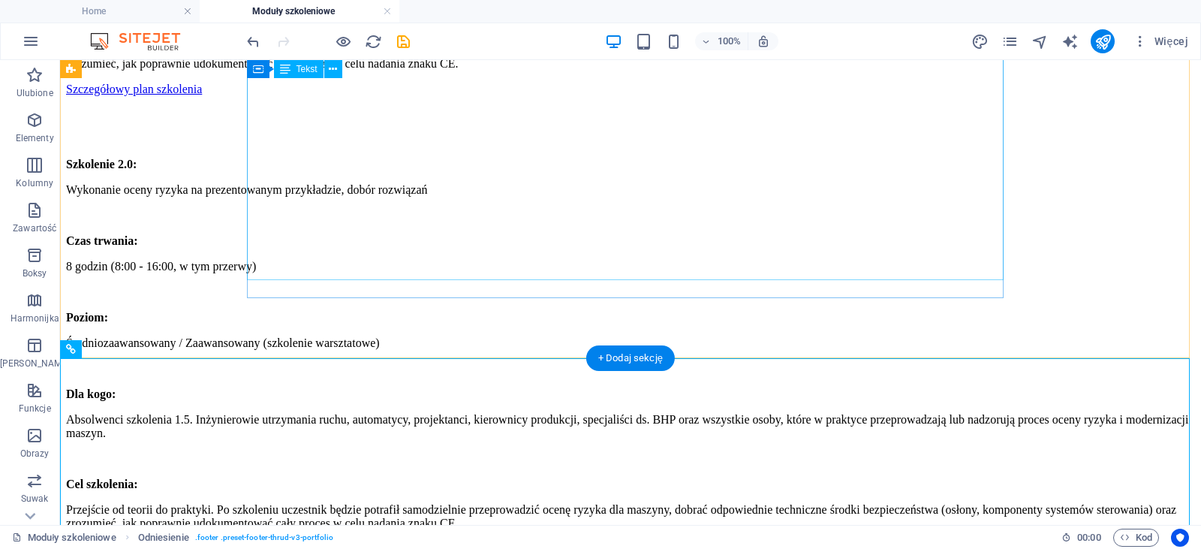
click at [667, 257] on div "Szkolenie 2.0: Wykonanie oceny ryzyka na prezentowanym przykładzie, dobór rozwi…" at bounding box center [630, 344] width 1129 height 372
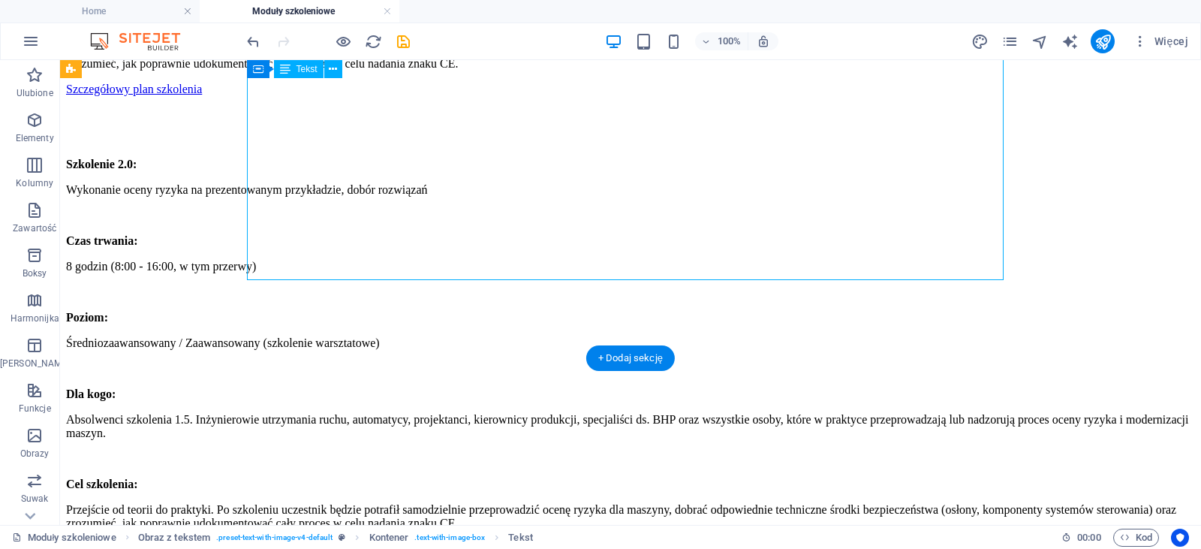
click at [641, 272] on div "Szkolenie 2.0: Wykonanie oceny ryzyka na prezentowanym przykładzie, dobór rozwi…" at bounding box center [630, 344] width 1129 height 372
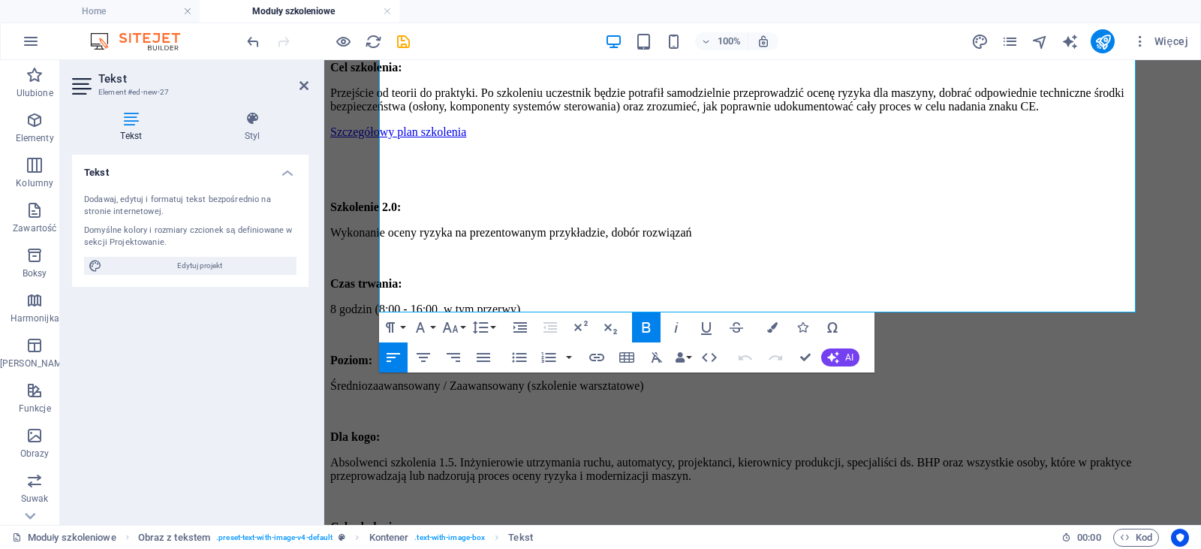
scroll to position [1296, 0]
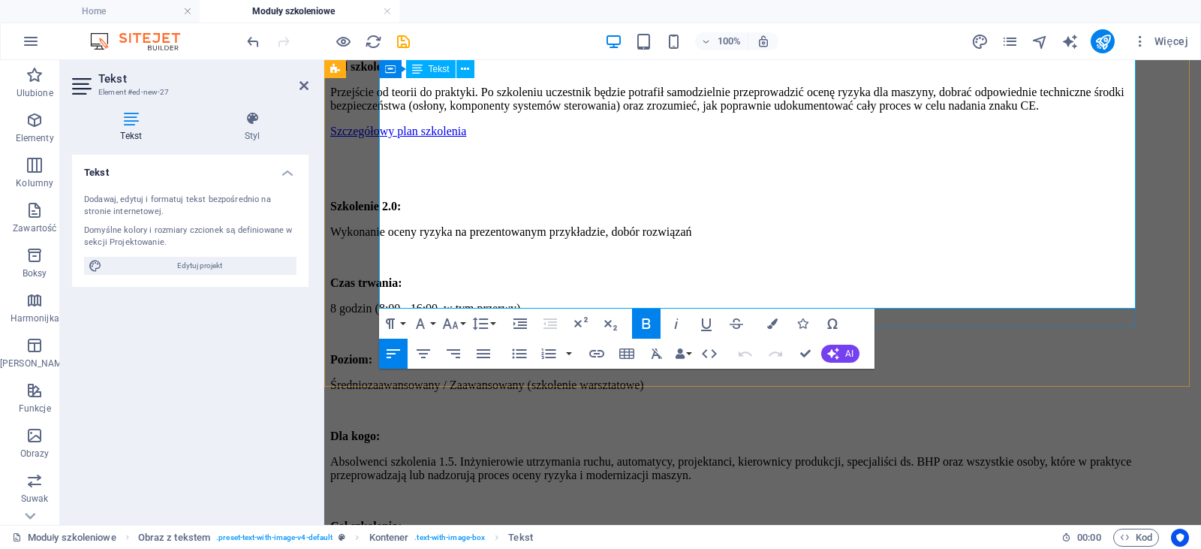
drag, startPoint x: 779, startPoint y: 290, endPoint x: 730, endPoint y: 286, distance: 49.7
click at [730, 545] on p "Przejście od teorii do praktyki. Po szkoleniu uczestnik będzie potrafił samodzi…" at bounding box center [762, 558] width 865 height 27
drag, startPoint x: 781, startPoint y: 295, endPoint x: 501, endPoint y: 244, distance: 284.6
click at [501, 244] on div "Szkolenie 2.0: Wykonanie oceny ryzyka na prezentowanym przykładzie, dobór rozwi…" at bounding box center [762, 386] width 865 height 372
drag, startPoint x: 1195, startPoint y: 369, endPoint x: 1094, endPoint y: 423, distance: 114.5
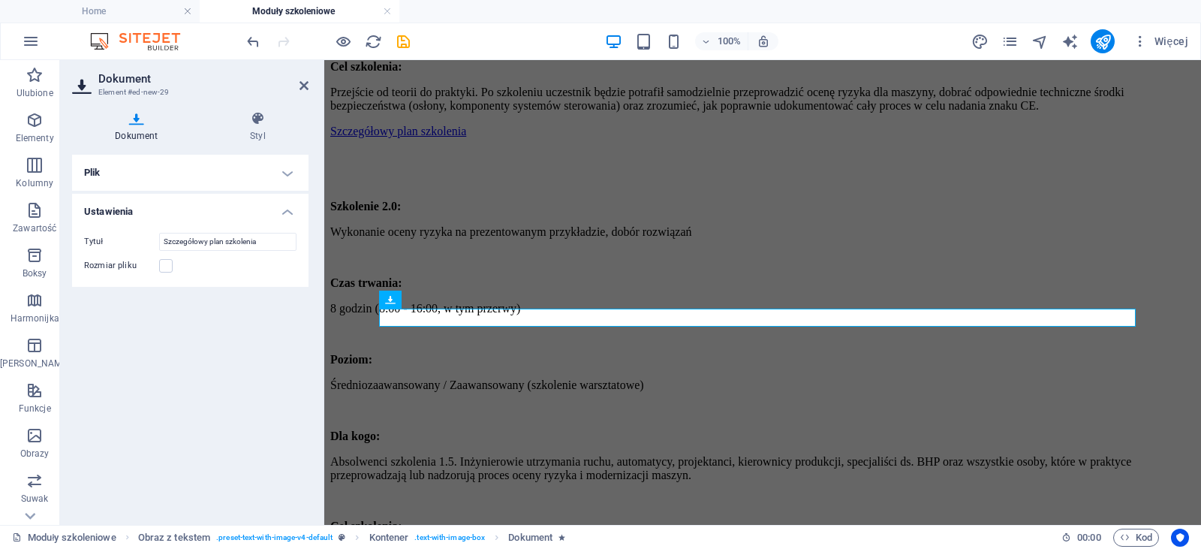
click at [119, 178] on h4 "Plik" at bounding box center [190, 173] width 236 height 36
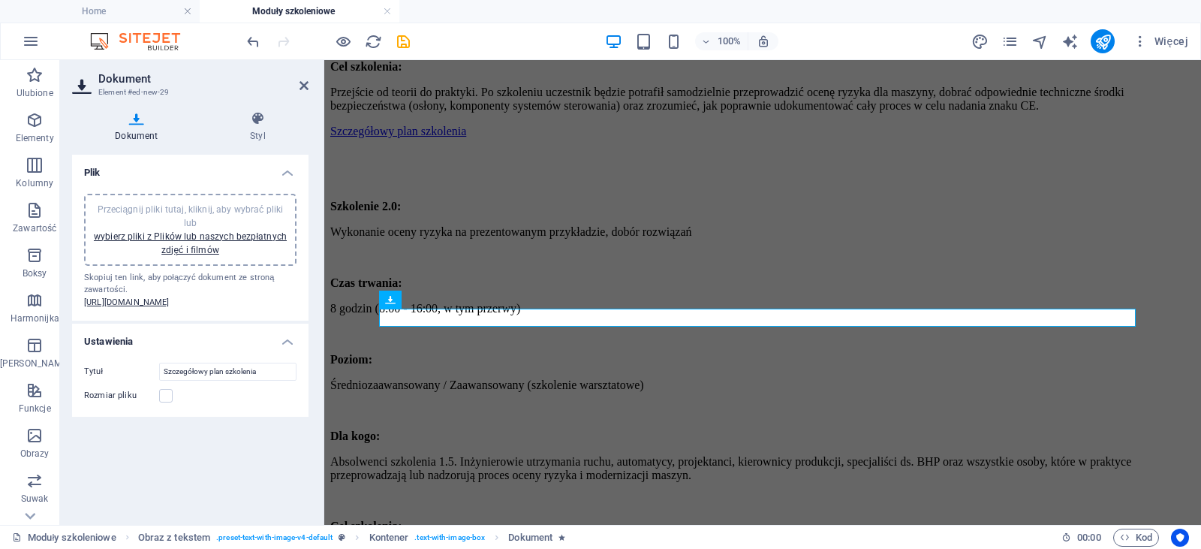
click at [122, 206] on span "Przeciągnij pliki tutaj, kliknij, aby wybrać pliki lub wybierz pliki z Plików l…" at bounding box center [190, 229] width 193 height 51
drag, startPoint x: 1200, startPoint y: 450, endPoint x: 967, endPoint y: 480, distance: 235.3
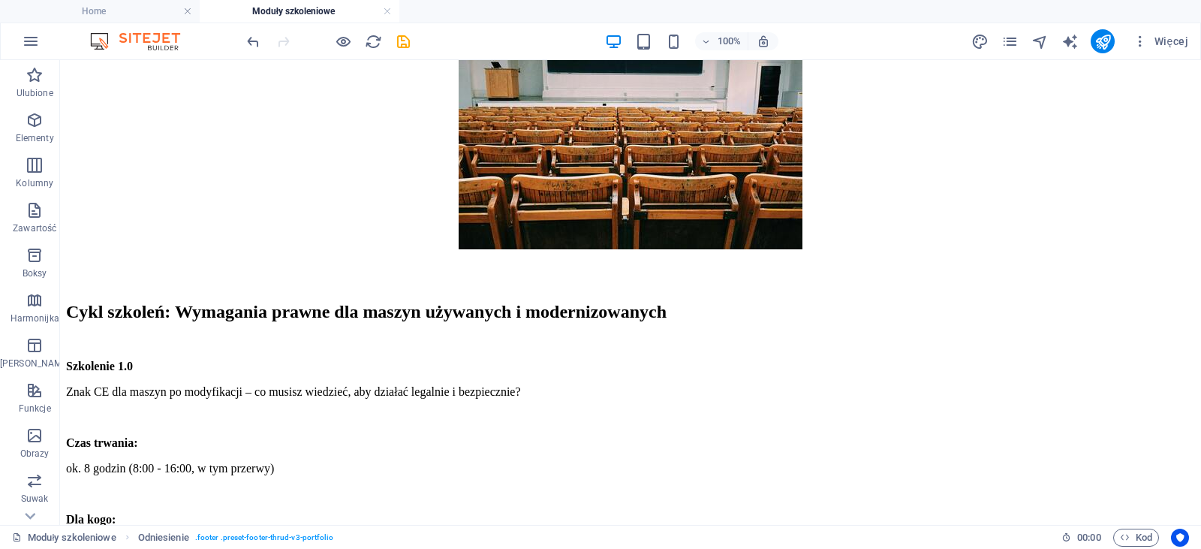
scroll to position [0, 0]
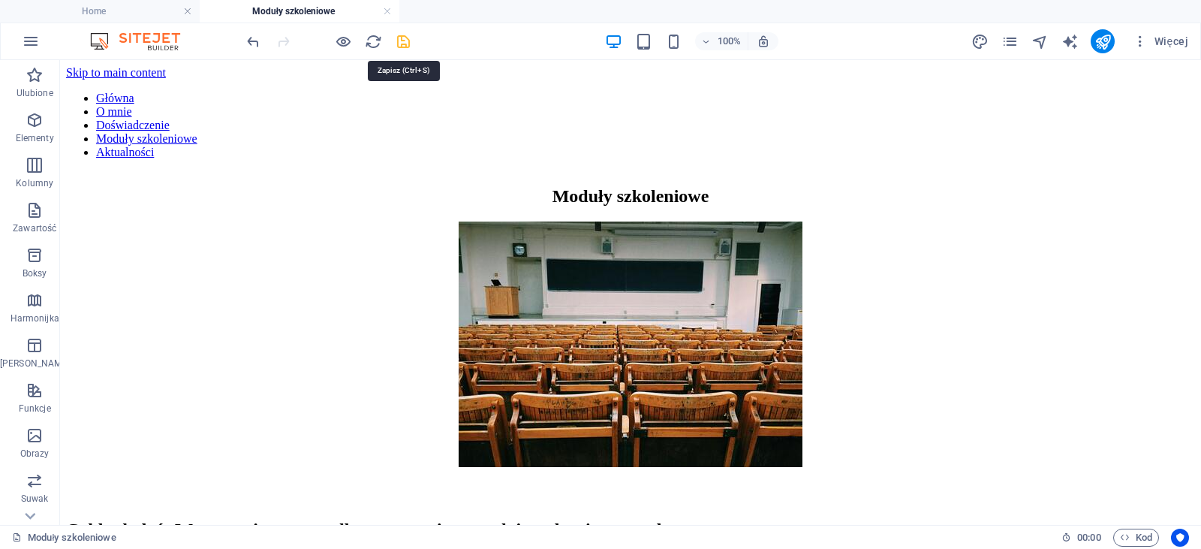
click at [408, 46] on icon "save" at bounding box center [403, 41] width 17 height 17
click at [1102, 44] on icon "publish" at bounding box center [1102, 41] width 17 height 17
